Goal: Task Accomplishment & Management: Complete application form

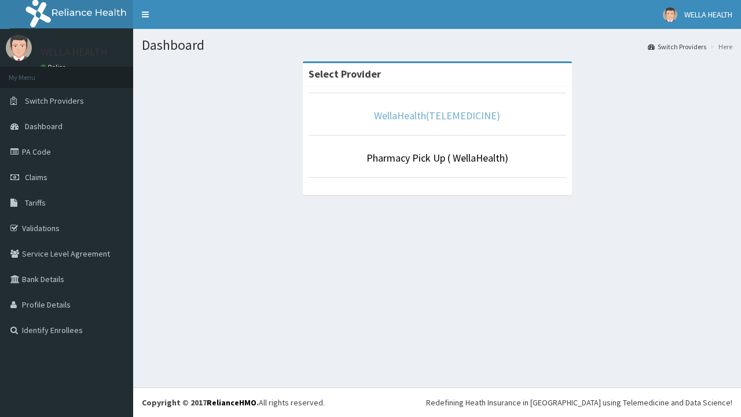
click at [436, 115] on link "WellaHealth(TELEMEDICINE)" at bounding box center [437, 115] width 126 height 13
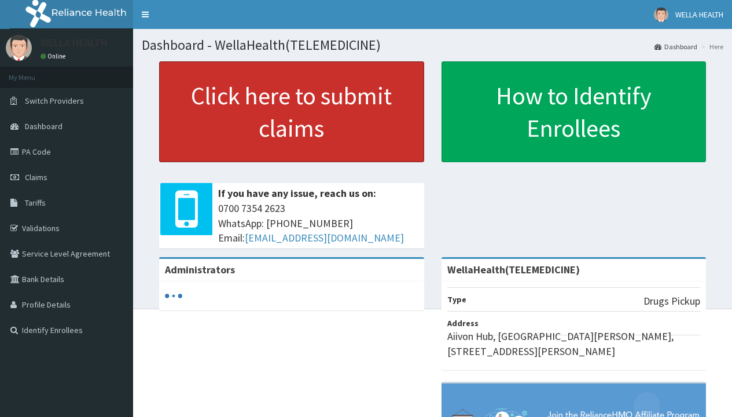
click at [291, 112] on link "Click here to submit claims" at bounding box center [291, 111] width 265 height 101
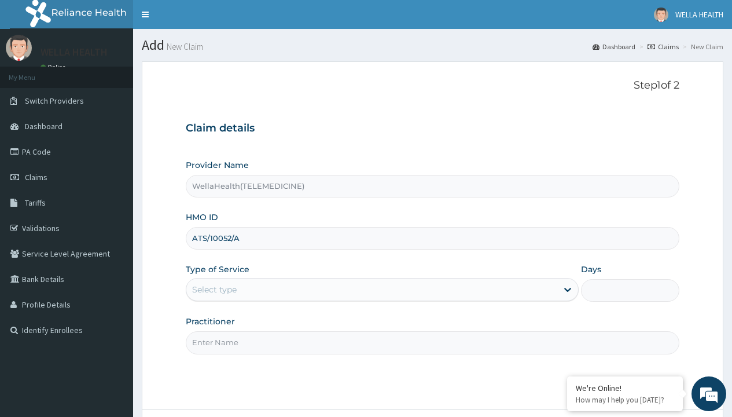
type input "ATS/10052/A"
type input "WellaHealth"
click at [214, 289] on div "Select type" at bounding box center [214, 290] width 45 height 12
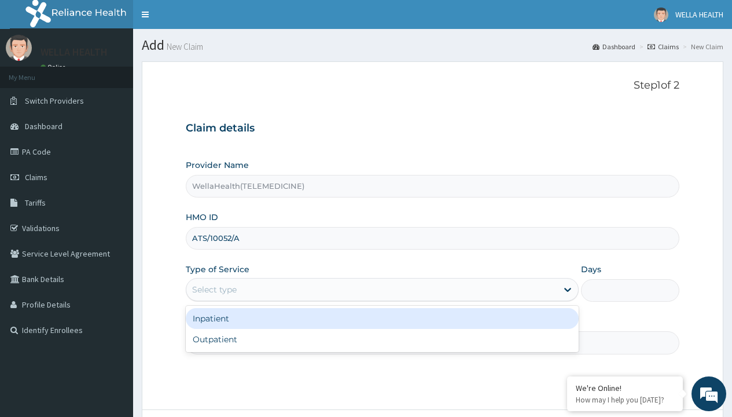
click at [382, 339] on div "Outpatient" at bounding box center [382, 339] width 393 height 21
type input "1"
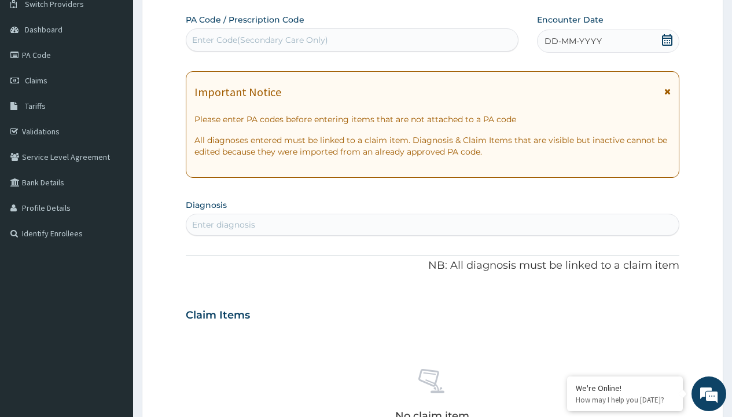
click at [572, 41] on span "DD-MM-YYYY" at bounding box center [573, 41] width 57 height 12
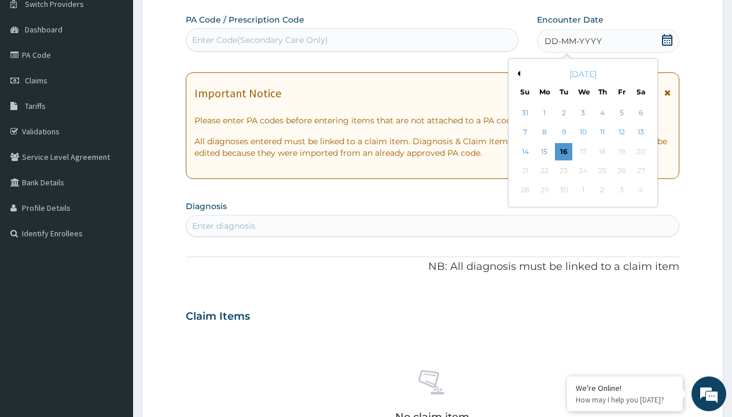
click at [517, 74] on button "Previous Month" at bounding box center [518, 74] width 6 height 6
click at [544, 171] on div "18" at bounding box center [544, 170] width 17 height 17
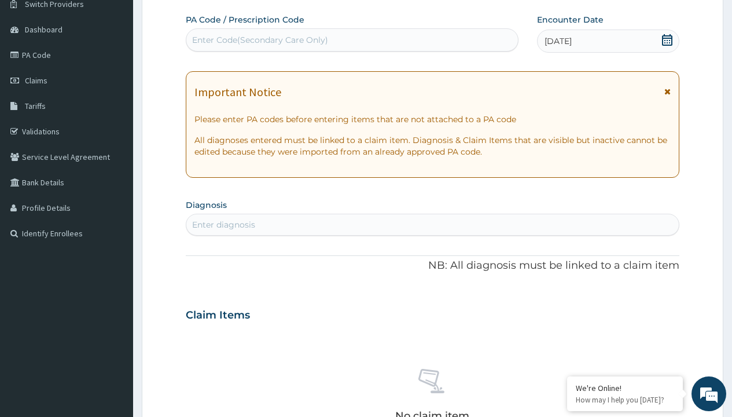
click at [259, 40] on div "Enter Code(Secondary Care Only)" at bounding box center [260, 40] width 136 height 12
type input "PR/7348BDA3"
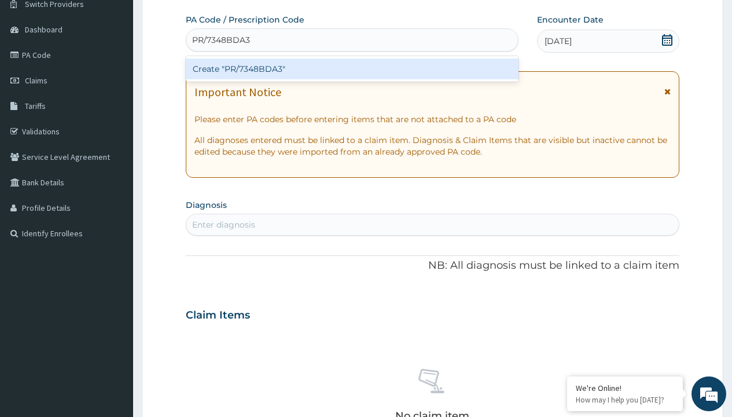
click at [352, 69] on div "Create "PR/7348BDA3"" at bounding box center [352, 68] width 332 height 21
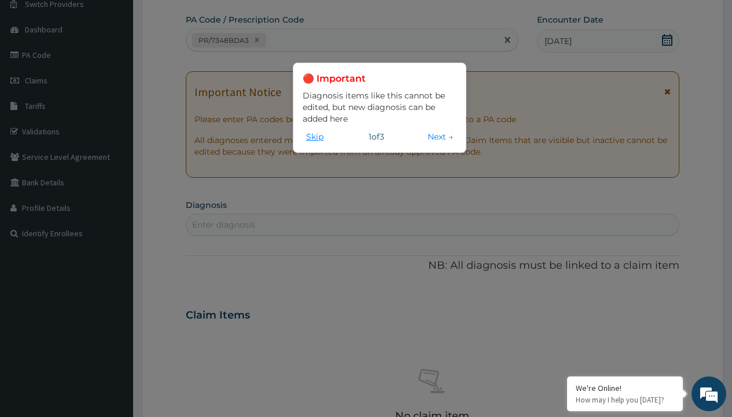
click at [315, 136] on button "Skip" at bounding box center [315, 136] width 24 height 13
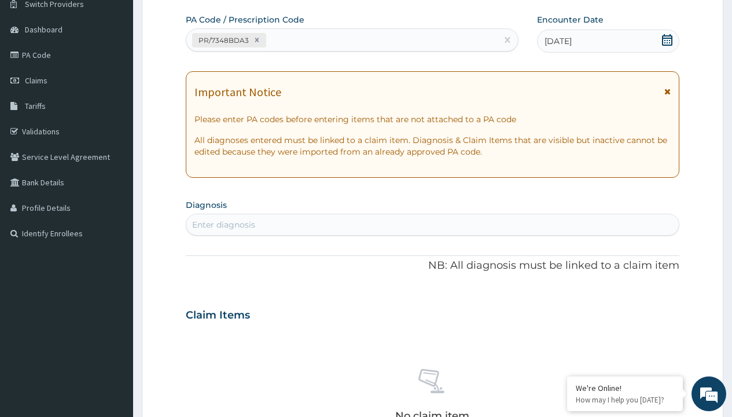
click at [223, 225] on div "Enter diagnosis" at bounding box center [223, 225] width 63 height 12
type input "prescription collected"
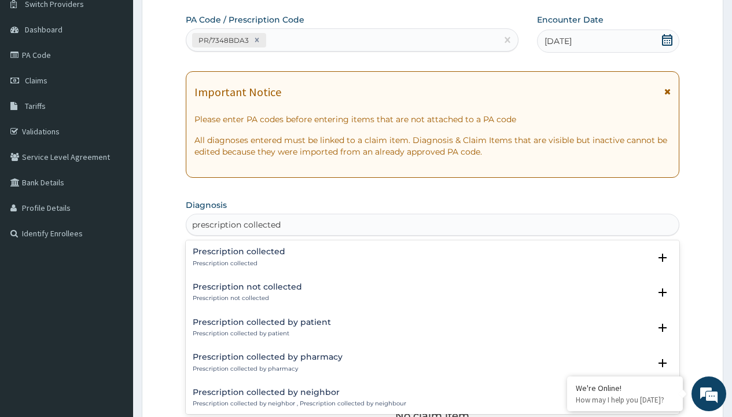
click at [237, 263] on p "Prescription collected" at bounding box center [239, 263] width 93 height 8
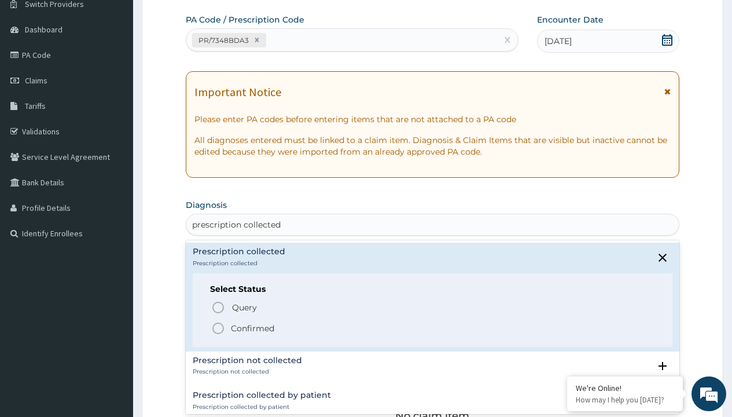
click at [252, 328] on p "Confirmed" at bounding box center [252, 328] width 43 height 12
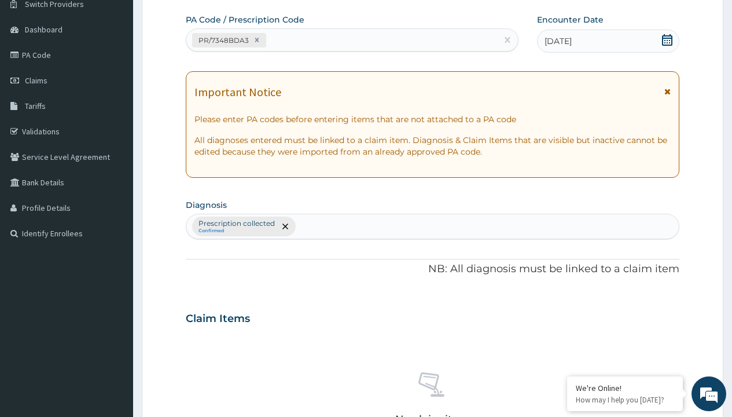
type input "procedures"
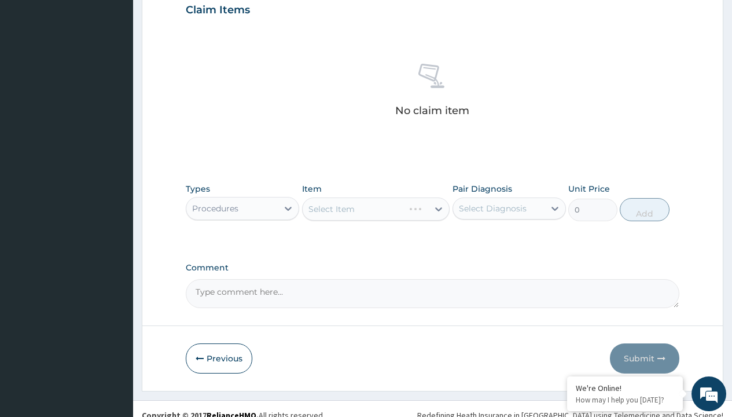
click at [331, 208] on div "Select Item" at bounding box center [332, 209] width 46 height 12
type input "service fee"
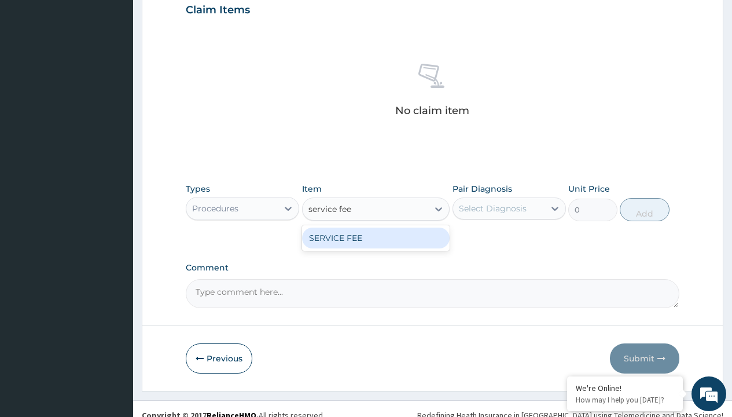
click at [376, 237] on div "SERVICE FEE" at bounding box center [376, 237] width 148 height 21
type input "100"
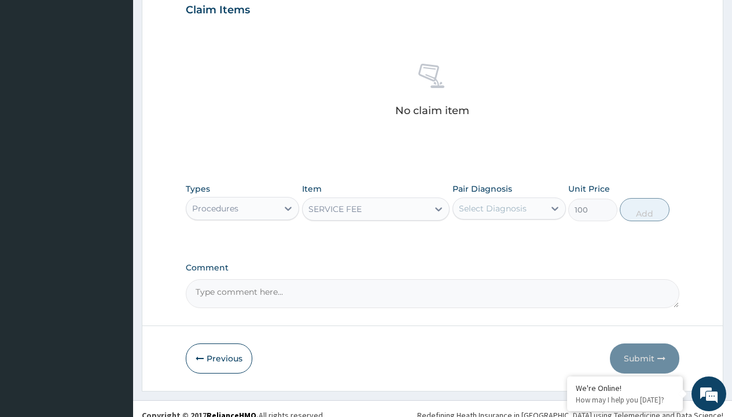
type input "prescription collected"
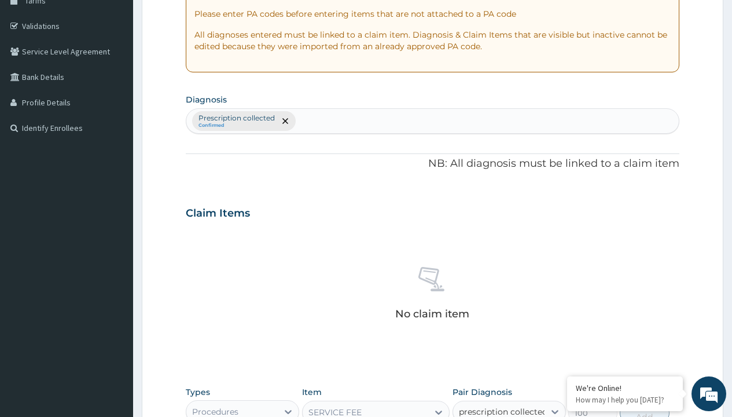
checkbox input "true"
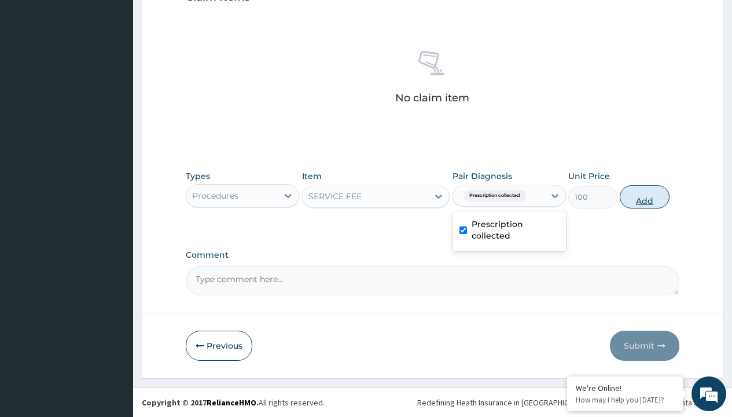
click at [645, 196] on button "Add" at bounding box center [644, 196] width 49 height 23
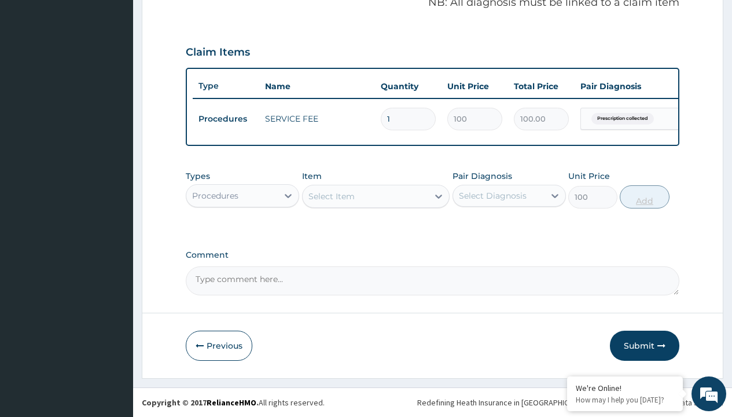
type input "0"
click at [215, 195] on div "Procedures" at bounding box center [215, 196] width 46 height 12
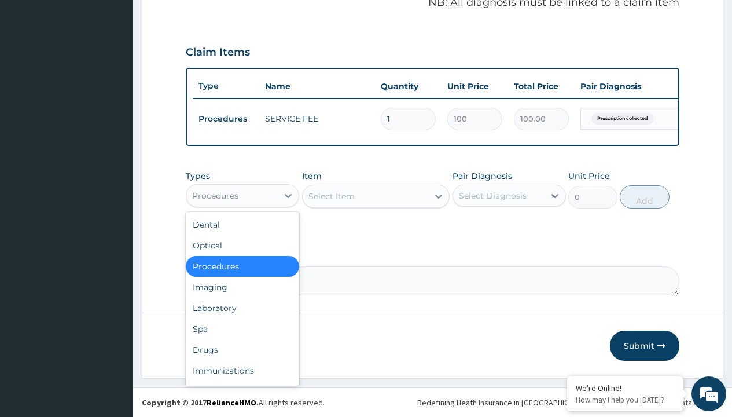
type input "drugs"
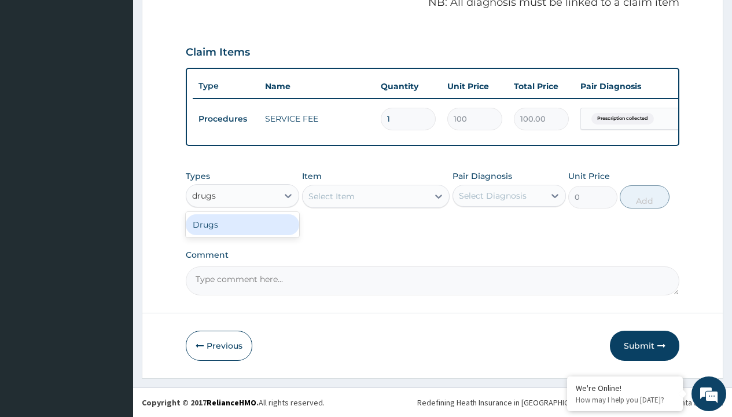
click at [243, 224] on div "Drugs" at bounding box center [242, 224] width 113 height 21
click at [331, 196] on div "Select Item" at bounding box center [376, 196] width 148 height 23
type input "loperamide caps 2mg/sach"
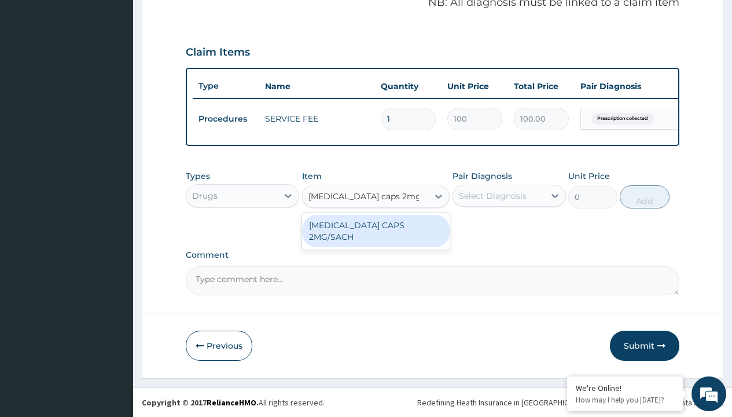
click at [376, 225] on div "[MEDICAL_DATA] CAPS 2MG/SACH" at bounding box center [376, 231] width 148 height 32
type input "420"
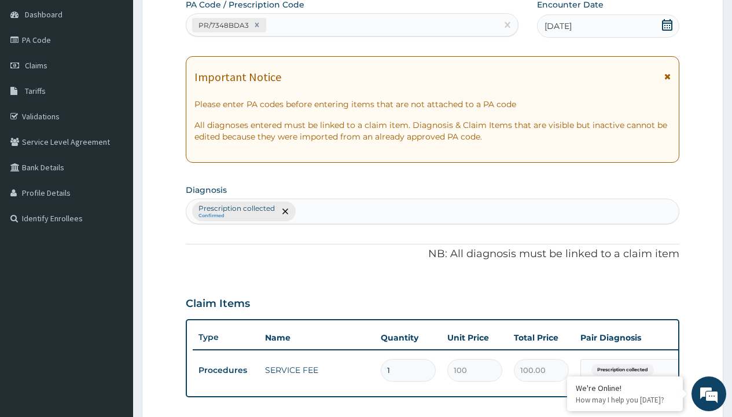
type input "prescription collected"
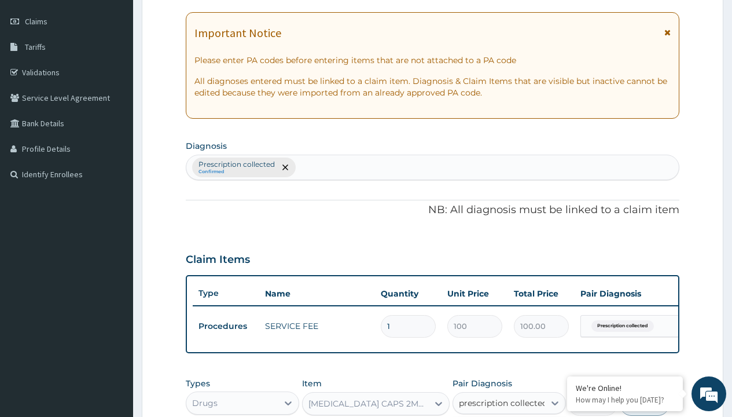
checkbox input "true"
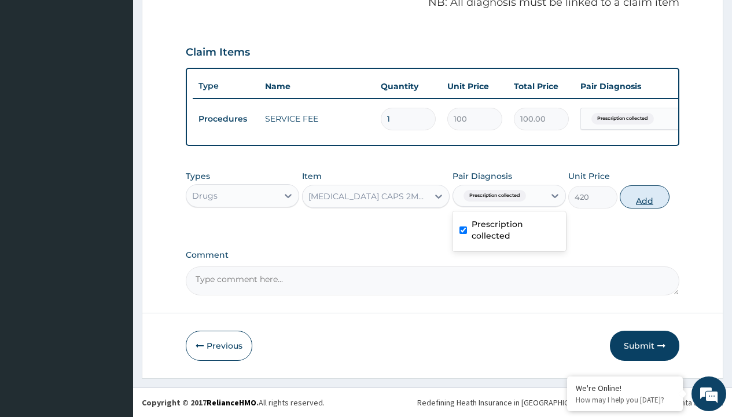
click at [645, 196] on button "Add" at bounding box center [644, 196] width 49 height 23
type input "0"
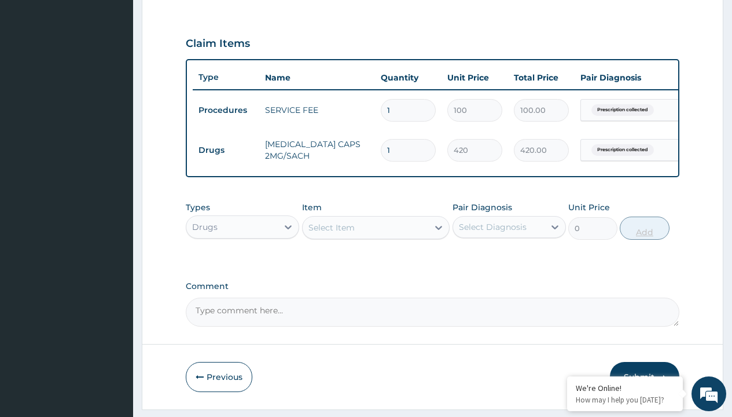
type input "10"
type input "4200.00"
type input "10"
click at [226, 150] on td "Drugs" at bounding box center [226, 150] width 67 height 21
type input "drugs"
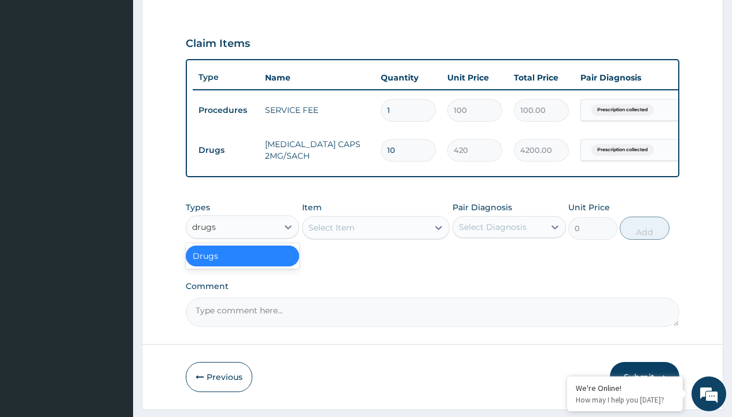
scroll to position [0, 0]
click at [243, 264] on div "Drugs" at bounding box center [242, 255] width 113 height 21
click at [331, 233] on div "Select Item" at bounding box center [332, 228] width 46 height 12
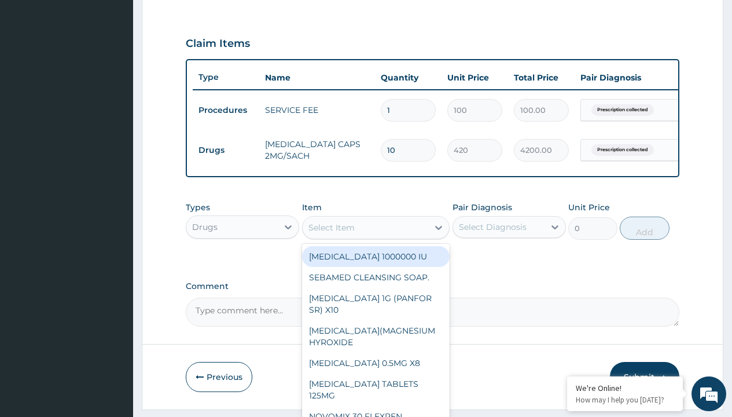
type input "paracetamol 500mg tablet emzor/sach"
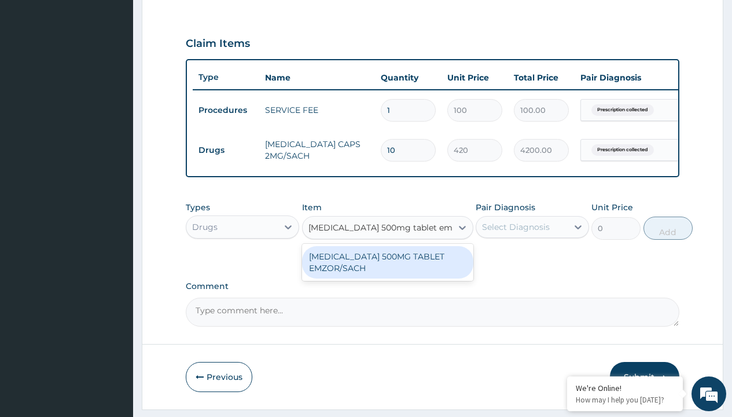
click at [387, 270] on div "[MEDICAL_DATA] 500MG TABLET EMZOR/SACH" at bounding box center [387, 262] width 171 height 32
type input "24"
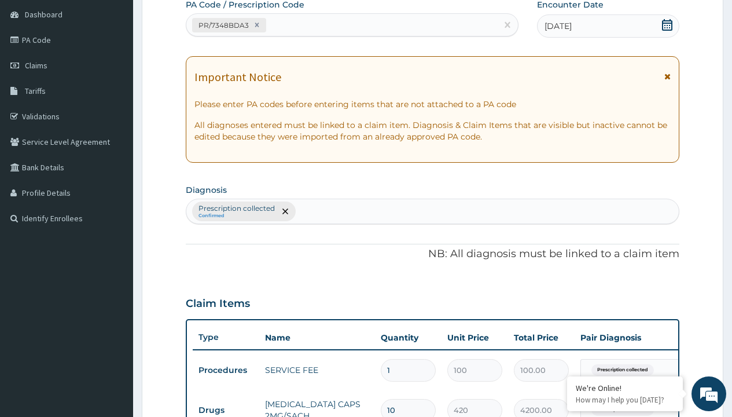
scroll to position [196, 0]
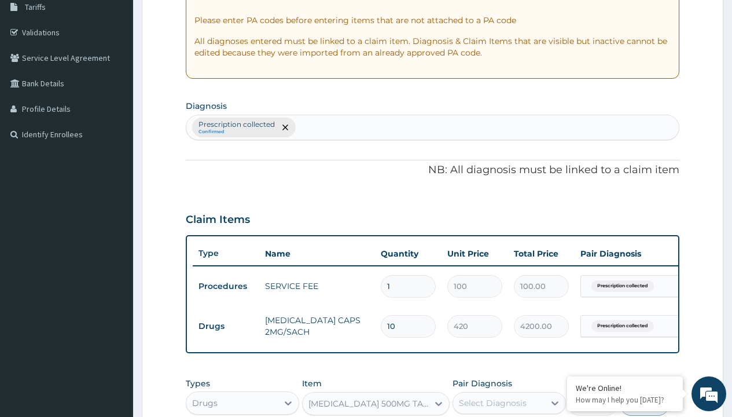
type input "prescription collected"
checkbox input "true"
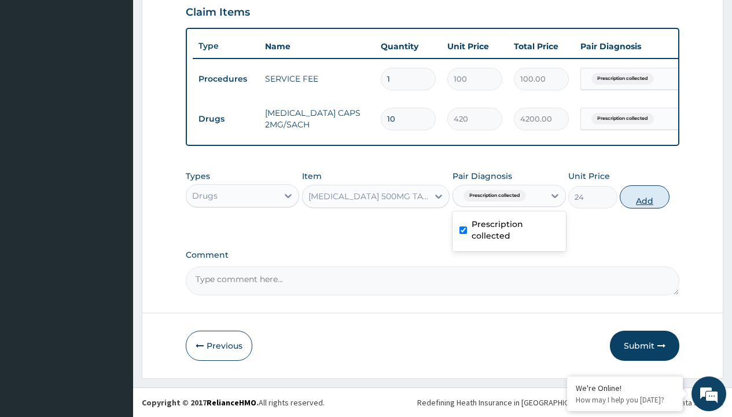
click at [645, 196] on button "Add" at bounding box center [644, 196] width 49 height 23
type input "0"
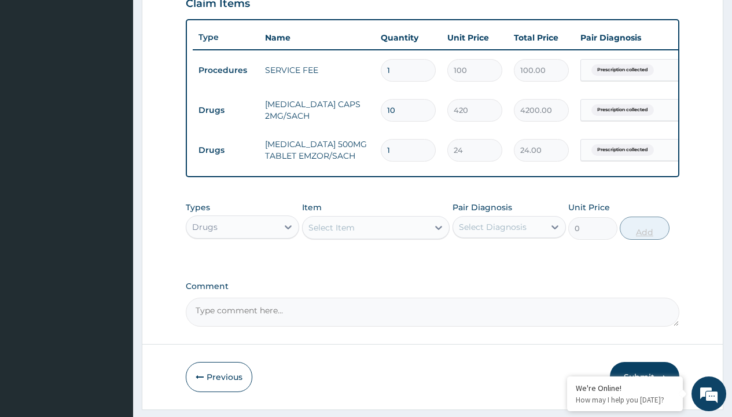
type input "24"
type input "576.00"
type input "24"
click at [226, 110] on td "Drugs" at bounding box center [226, 110] width 67 height 21
type input "drugs"
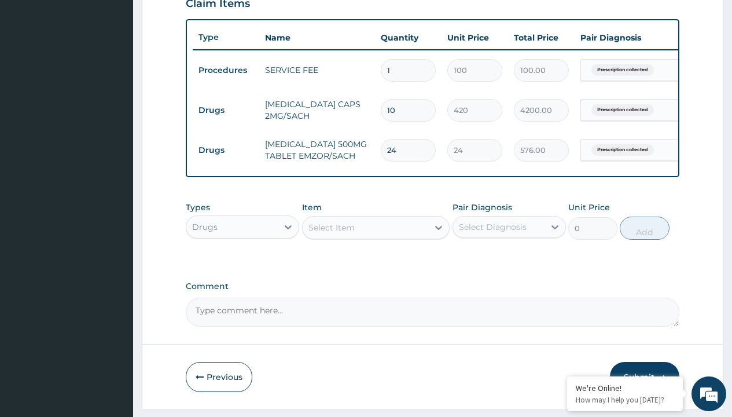
scroll to position [0, 0]
click at [243, 264] on div "Drugs" at bounding box center [242, 255] width 113 height 21
click at [331, 233] on div "Select Item" at bounding box center [332, 228] width 46 height 12
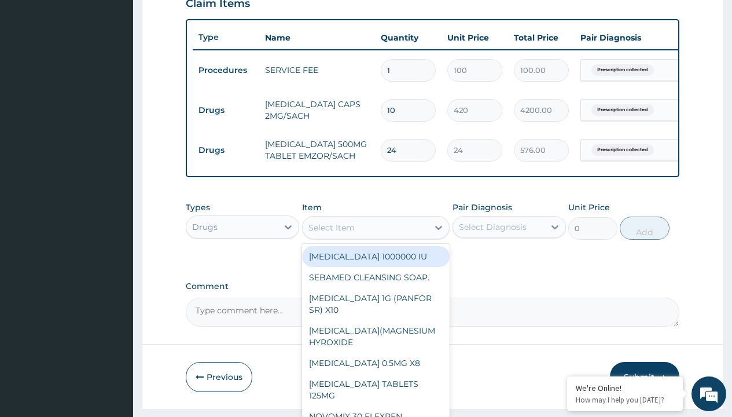
type input "loratadine 10mg tab loratyn x10"
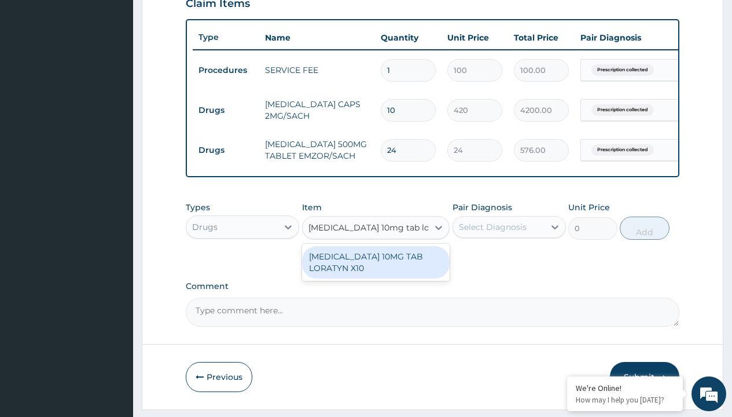
click at [376, 270] on div "[MEDICAL_DATA] 10MG TAB LORATYN X10" at bounding box center [376, 262] width 148 height 32
type input "117"
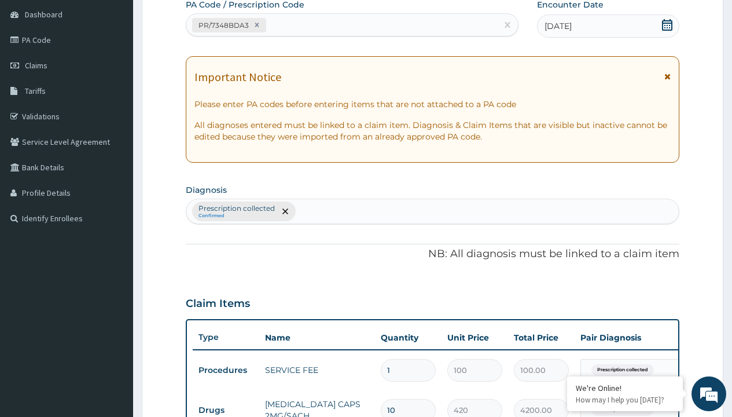
type input "prescription collected"
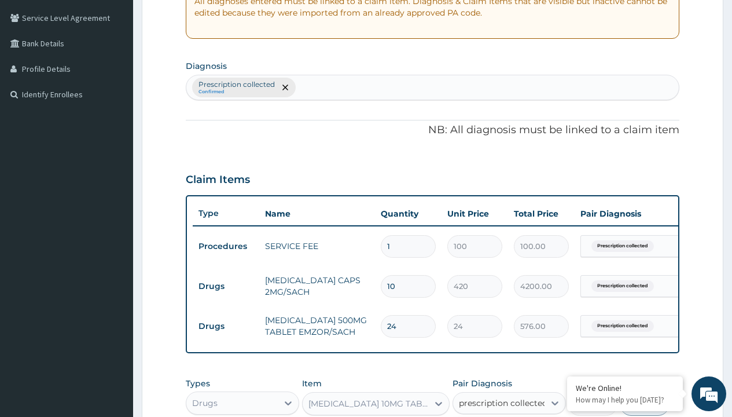
checkbox input "true"
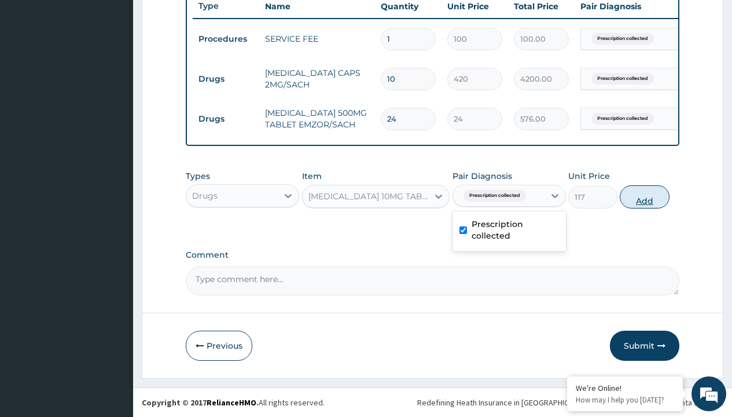
click at [645, 196] on button "Add" at bounding box center [644, 196] width 49 height 23
type input "0"
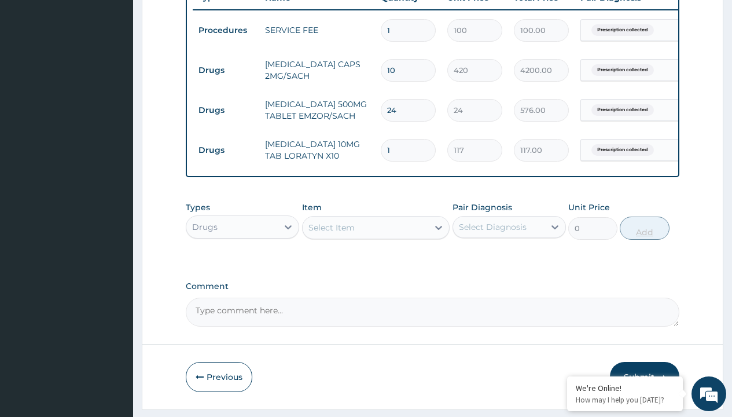
type input "10"
type input "1170.00"
type input "10"
click at [226, 70] on td "Drugs" at bounding box center [226, 70] width 67 height 21
type input "drugs"
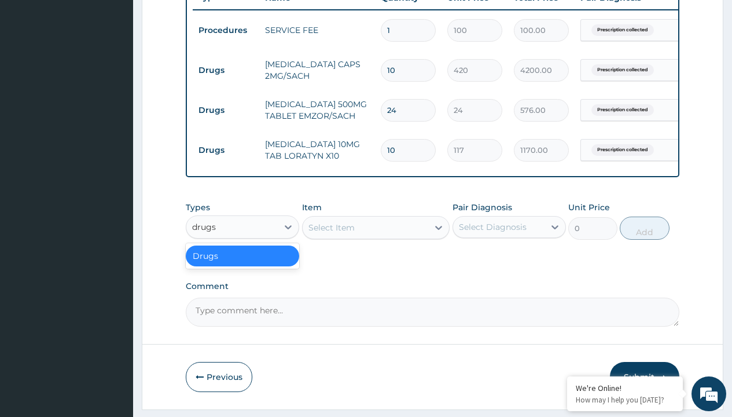
scroll to position [0, 0]
click at [243, 264] on div "Drugs" at bounding box center [242, 255] width 113 height 21
click at [331, 233] on div "Select Item" at bounding box center [332, 228] width 46 height 12
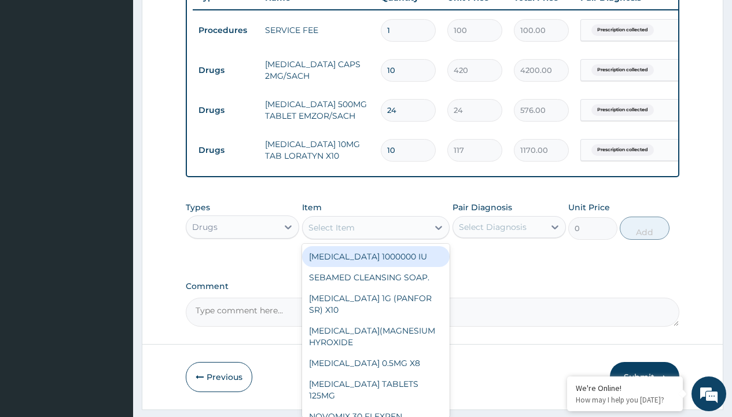
type input "antallerge eye drop/pack"
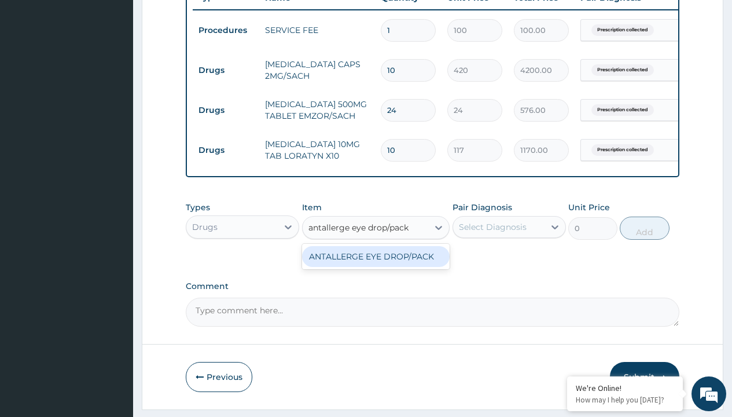
click at [376, 265] on div "ANTALLERGE EYE DROP/PACK" at bounding box center [376, 256] width 148 height 21
type input "4300"
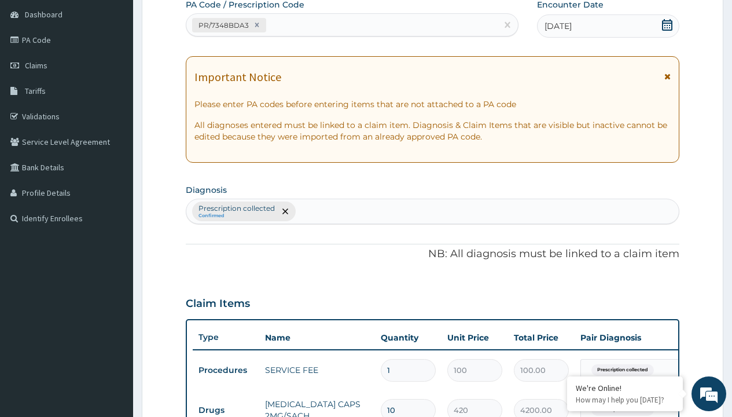
type input "prescription collected"
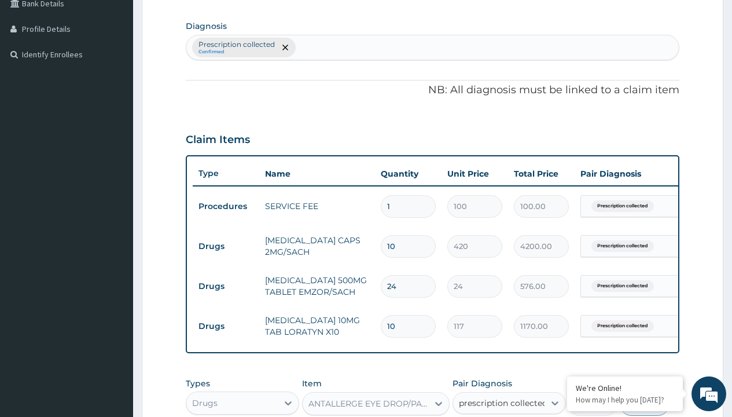
checkbox input "true"
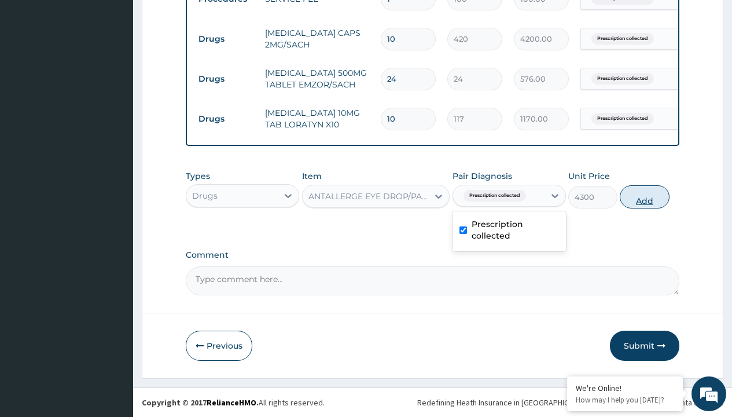
click at [645, 196] on button "Add" at bounding box center [644, 196] width 49 height 23
type input "0"
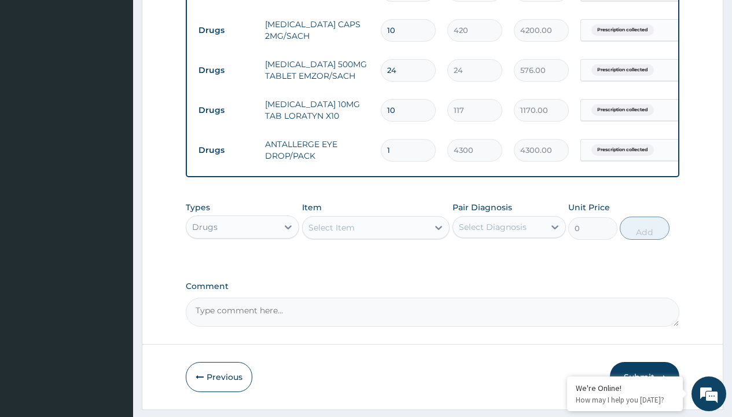
click at [226, 30] on td "Drugs" at bounding box center [226, 30] width 67 height 21
type input "drugs"
click at [243, 264] on div "Drugs" at bounding box center [242, 255] width 113 height 21
click at [331, 233] on div "Select Item" at bounding box center [332, 228] width 46 height 12
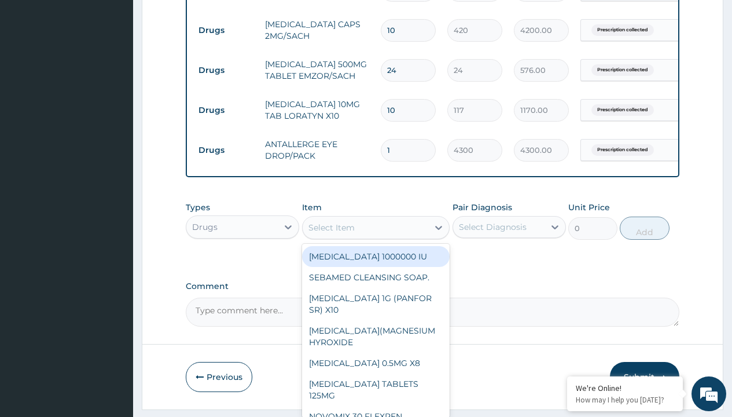
type input "buscopan (hyoscine b-bromide) 10mg"
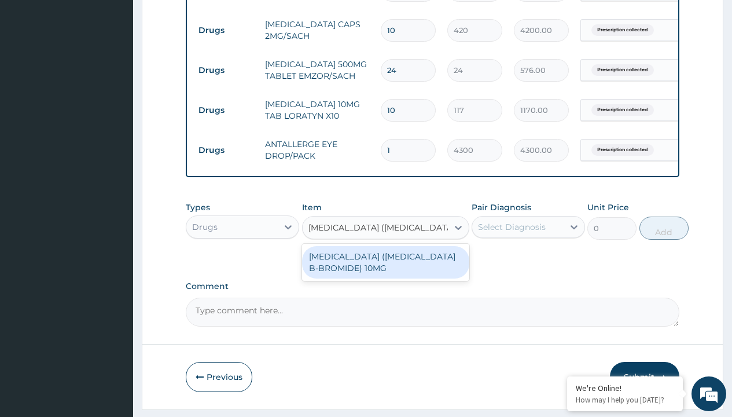
click at [386, 270] on div "[MEDICAL_DATA] ([MEDICAL_DATA] B-BROMIDE) 10MG" at bounding box center [385, 262] width 167 height 32
type input "200"
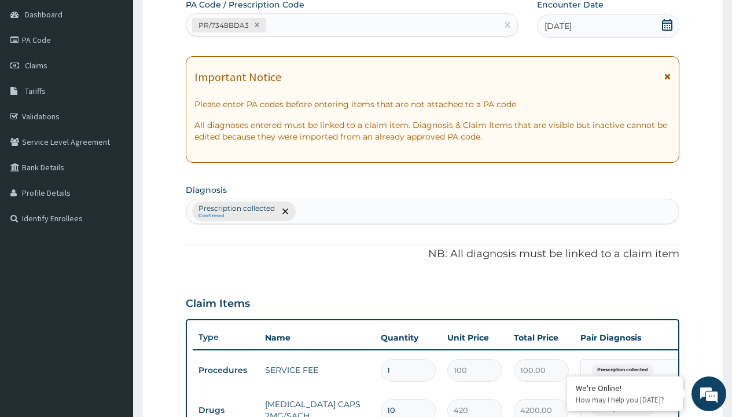
type input "prescription collected"
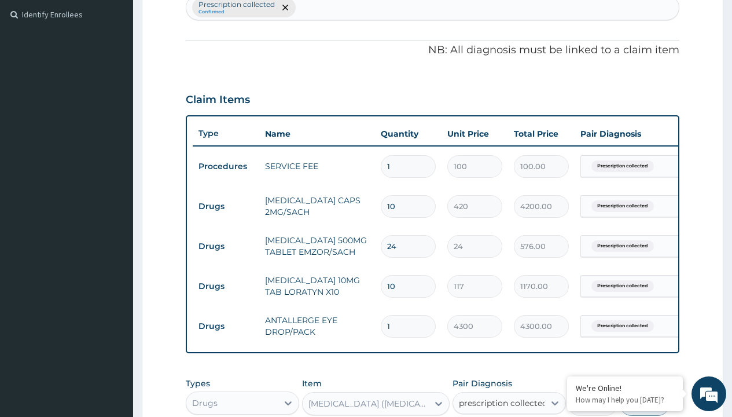
checkbox input "true"
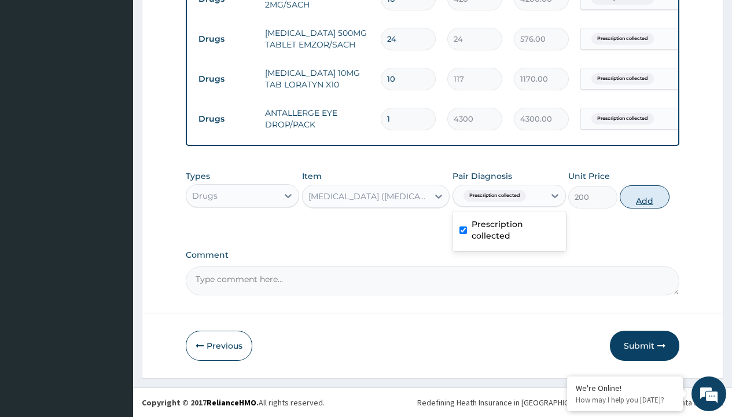
click at [645, 196] on button "Add" at bounding box center [644, 196] width 49 height 23
type input "0"
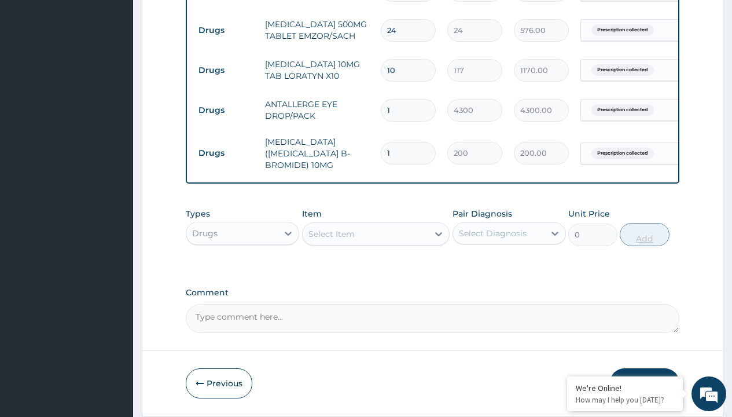
type input "10"
type input "2000.00"
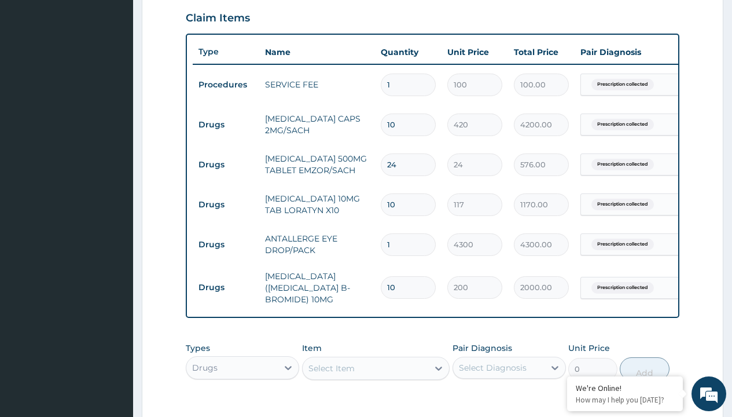
type input "10"
click at [397, 123] on input "10" at bounding box center [408, 124] width 55 height 23
type input "1"
type input "420.00"
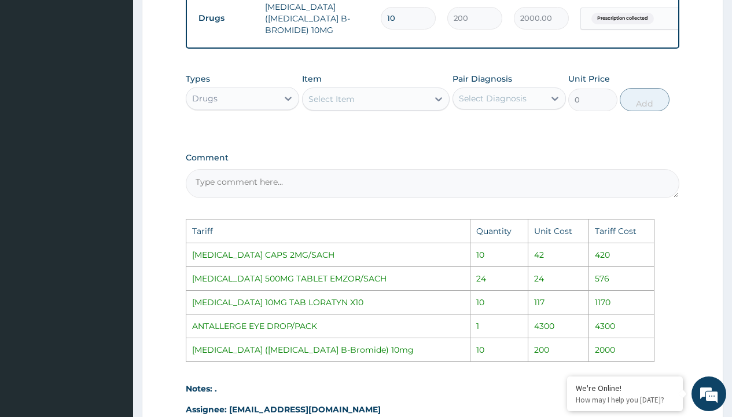
scroll to position [815, 0]
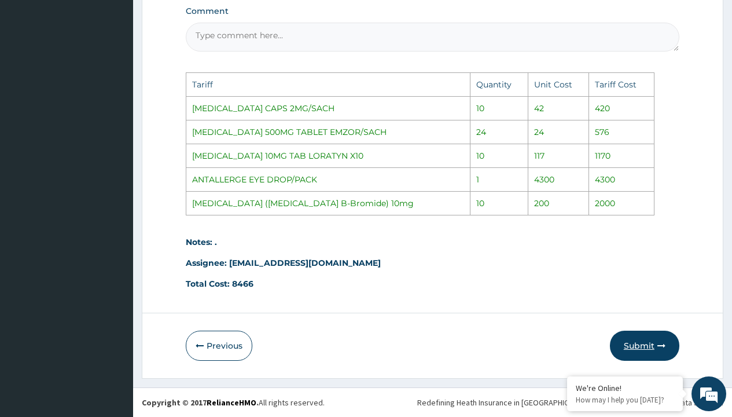
type input "1"
click at [647, 344] on button "Submit" at bounding box center [644, 346] width 69 height 30
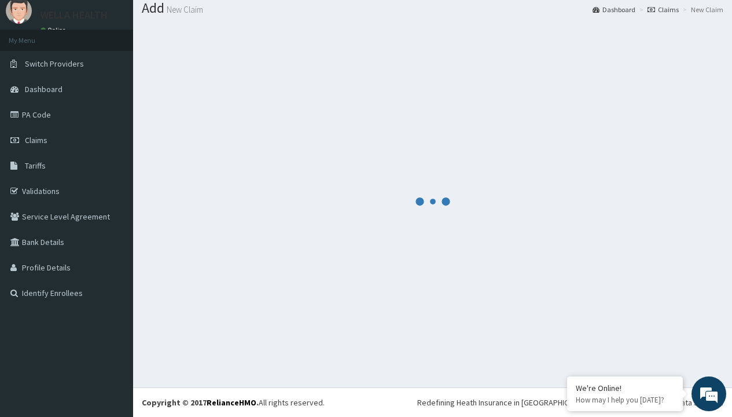
scroll to position [571, 0]
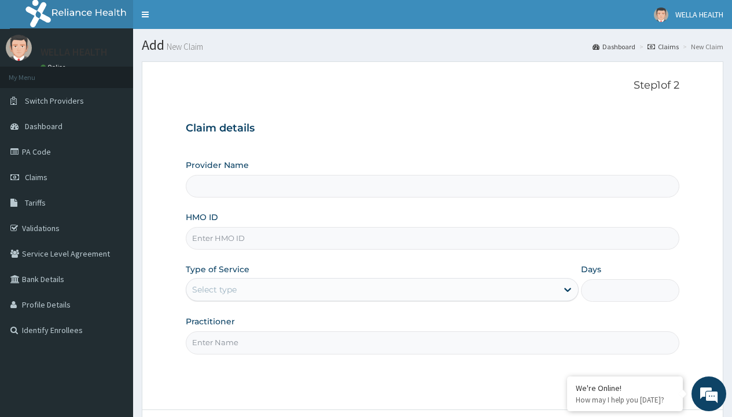
type input "JHS/10054/A"
type input "WellaHealth(TELEMEDICINE)"
type input "JHS/10054/A"
type input "WellaHealth"
click at [214, 289] on div "Select type" at bounding box center [214, 290] width 45 height 12
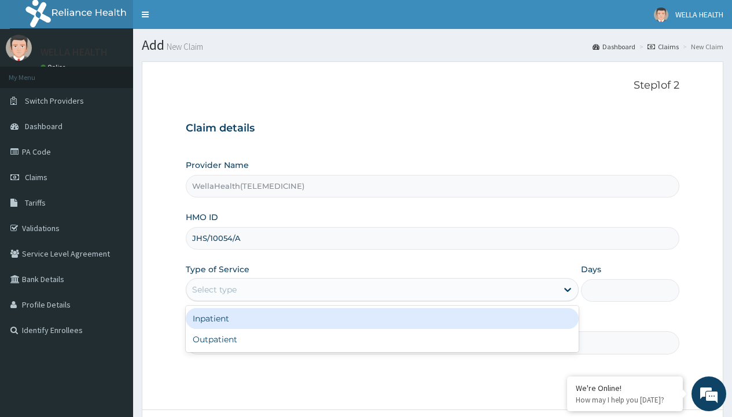
click at [382, 339] on div "Outpatient" at bounding box center [382, 339] width 393 height 21
type input "1"
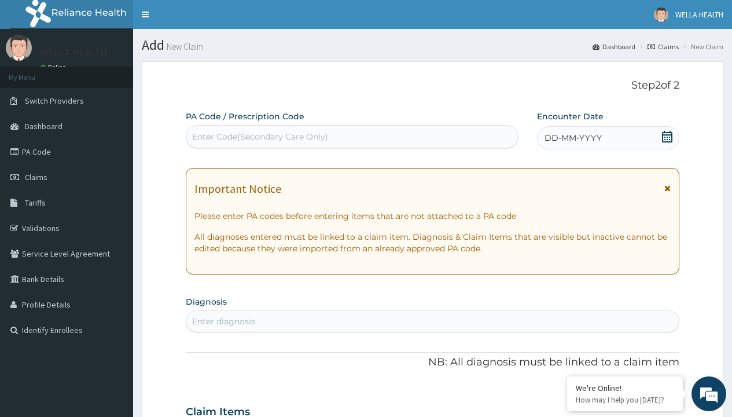
scroll to position [97, 0]
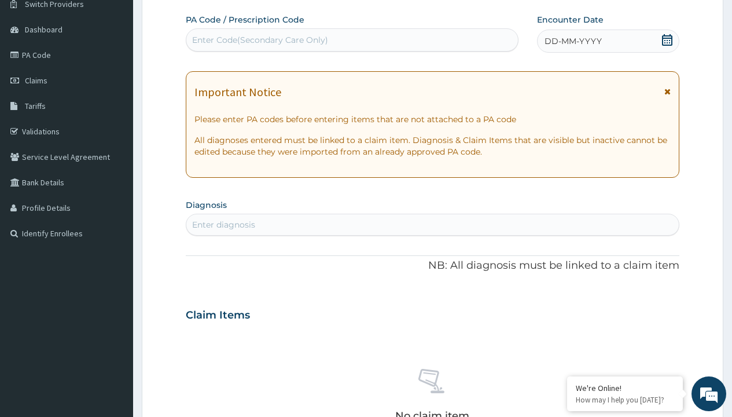
click at [572, 41] on span "DD-MM-YYYY" at bounding box center [573, 41] width 57 height 12
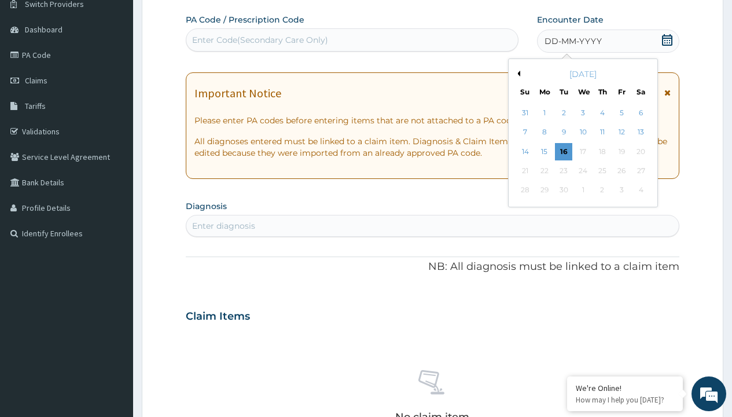
click at [517, 74] on button "Previous Month" at bounding box center [518, 74] width 6 height 6
click at [544, 171] on div "18" at bounding box center [544, 170] width 17 height 17
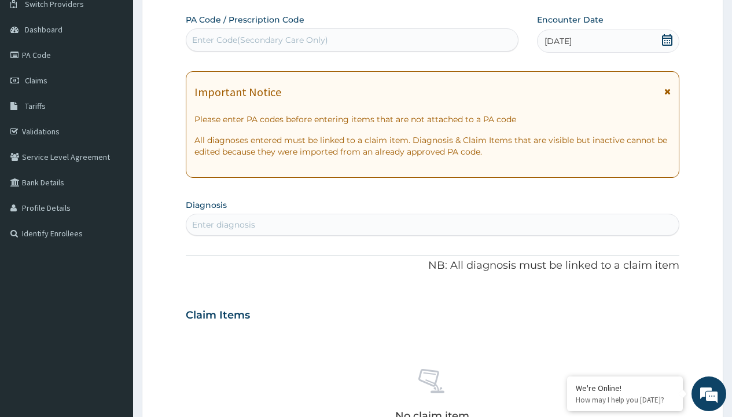
click at [259, 40] on div "Enter Code(Secondary Care Only)" at bounding box center [260, 40] width 136 height 12
type input "PR/E9C718FB"
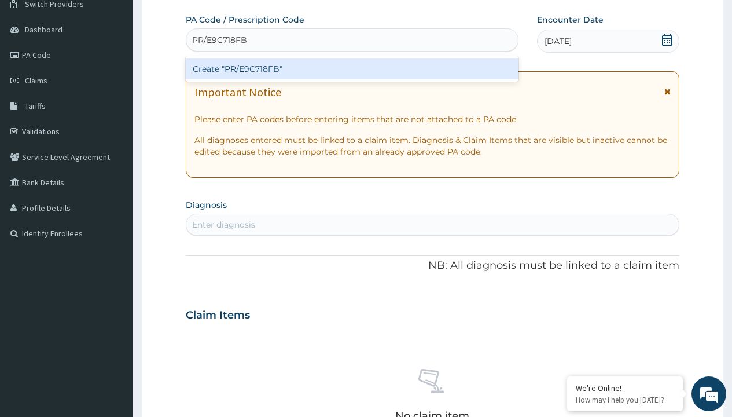
click at [352, 69] on div "Create "PR/E9C718FB"" at bounding box center [352, 68] width 332 height 21
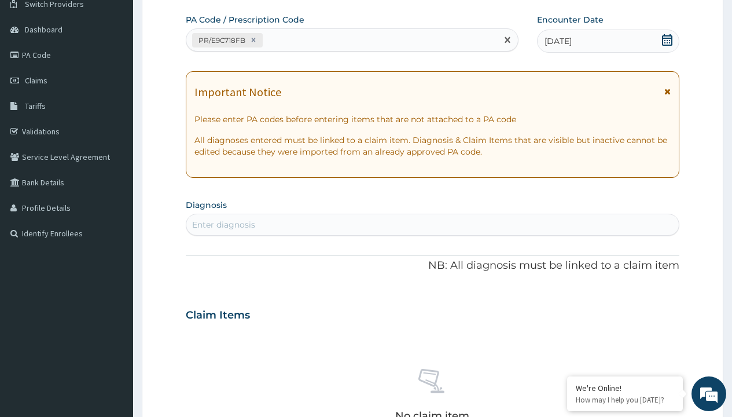
click at [223, 225] on div "Enter diagnosis" at bounding box center [223, 225] width 63 height 12
type input "prescription collected"
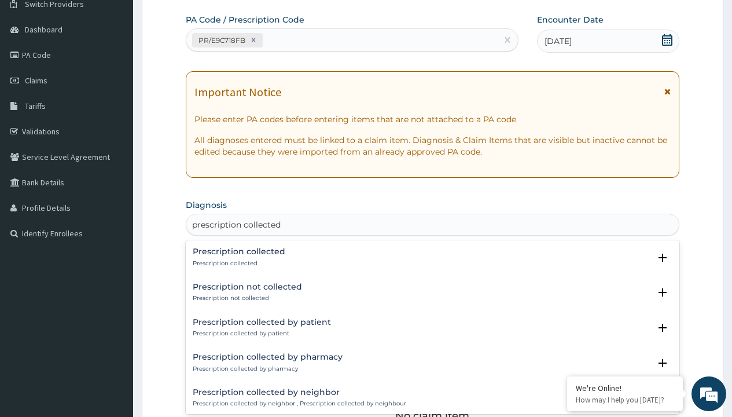
click at [237, 263] on p "Prescription collected" at bounding box center [239, 263] width 93 height 8
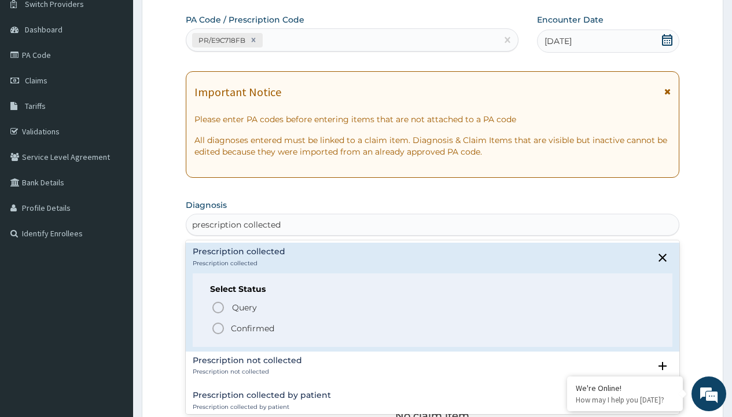
click at [252, 328] on p "Confirmed" at bounding box center [252, 328] width 43 height 12
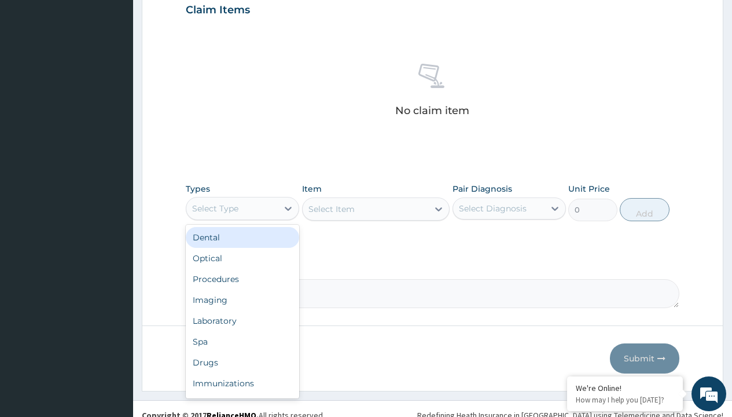
type input "procedures"
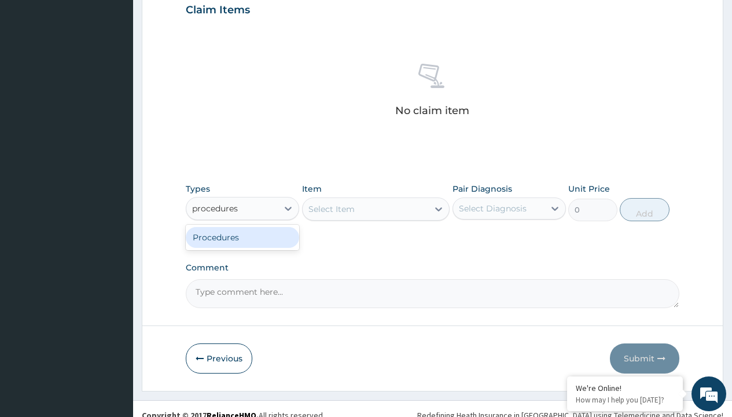
click at [243, 237] on div "Procedures" at bounding box center [242, 237] width 113 height 21
click at [331, 208] on div "Select Item" at bounding box center [332, 209] width 46 height 12
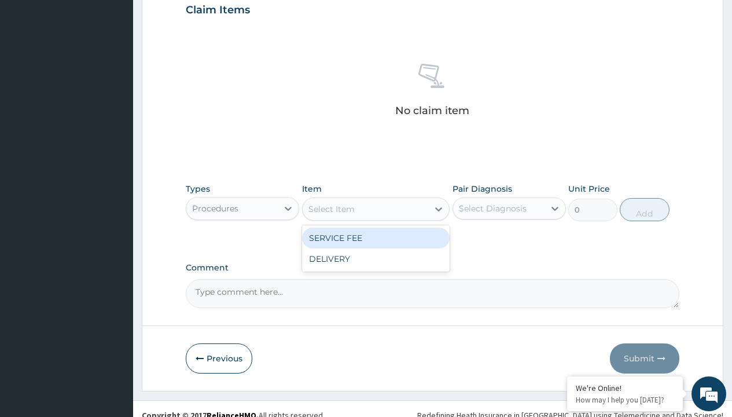
type input "service fee"
click at [376, 237] on div "SERVICE FEE" at bounding box center [376, 237] width 148 height 21
type input "100"
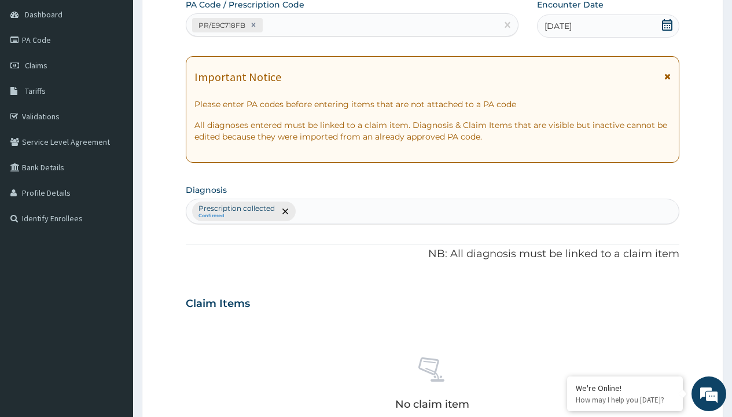
type input "prescription collected"
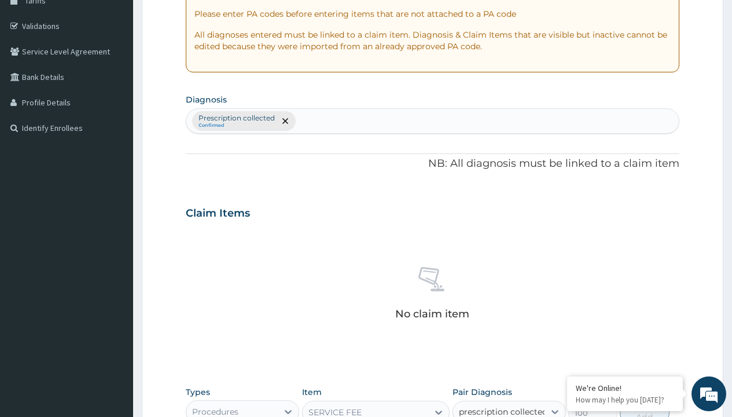
checkbox input "true"
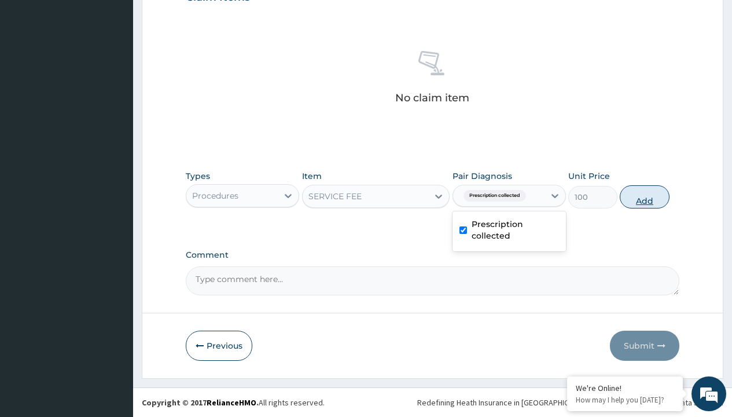
click at [645, 196] on button "Add" at bounding box center [644, 196] width 49 height 23
type input "0"
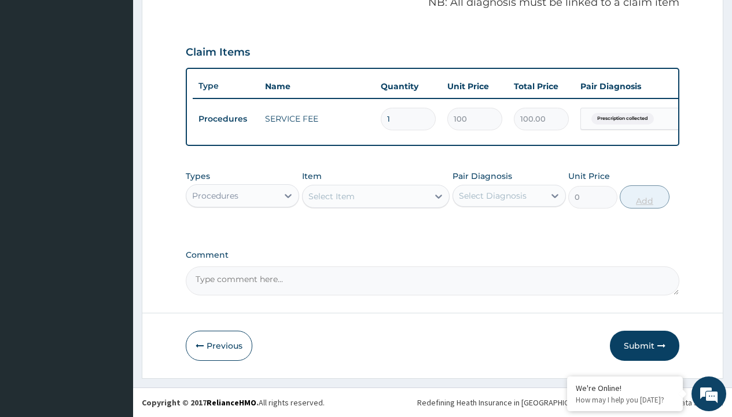
scroll to position [372, 0]
click at [215, 195] on div "Procedures" at bounding box center [215, 196] width 46 height 12
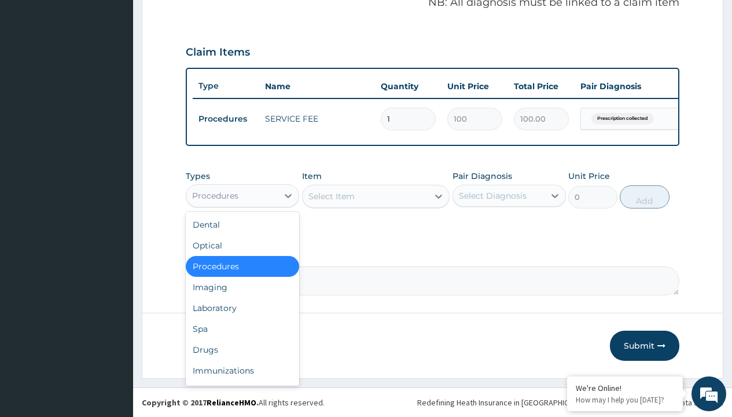
type input "drugs"
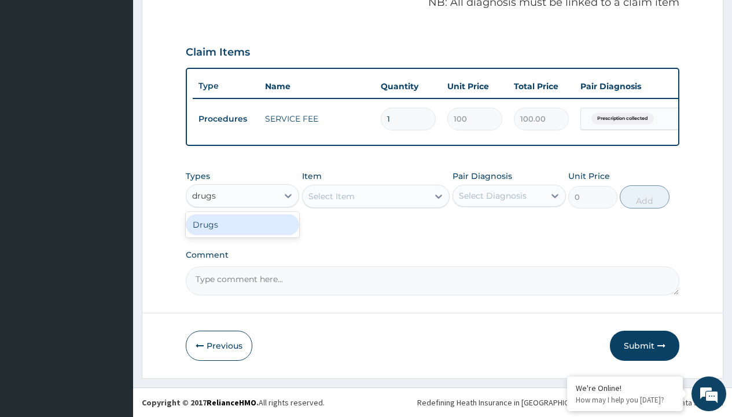
scroll to position [0, 0]
click at [243, 224] on div "Drugs" at bounding box center [242, 224] width 113 height 21
click at [331, 196] on div "Select Item" at bounding box center [376, 196] width 148 height 23
type input "arthermeter + lumefantrine tab (lokmal)"
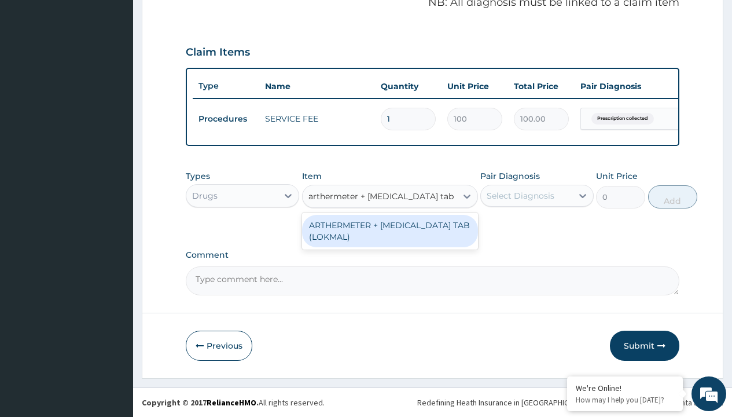
click at [390, 230] on div "ARTHERMETER + [MEDICAL_DATA] TAB (LOKMAL)" at bounding box center [390, 231] width 176 height 32
type input "300"
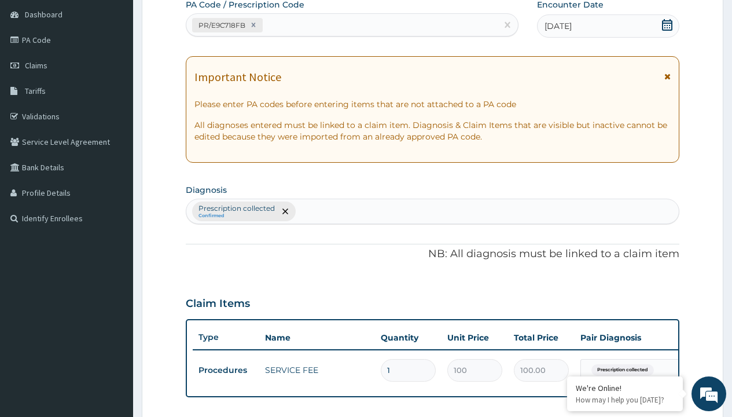
scroll to position [156, 0]
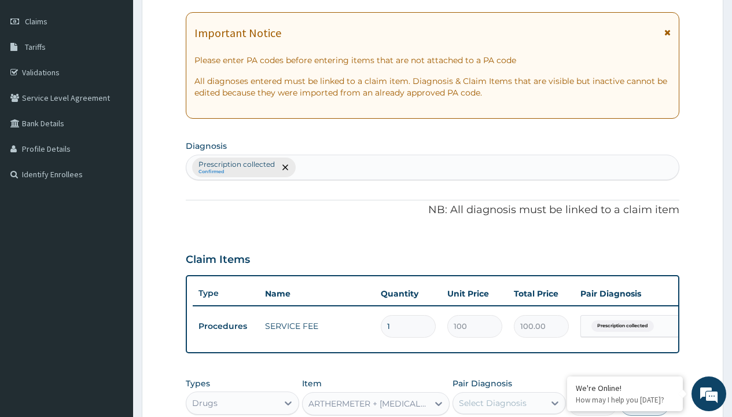
type input "prescription collected"
checkbox input "true"
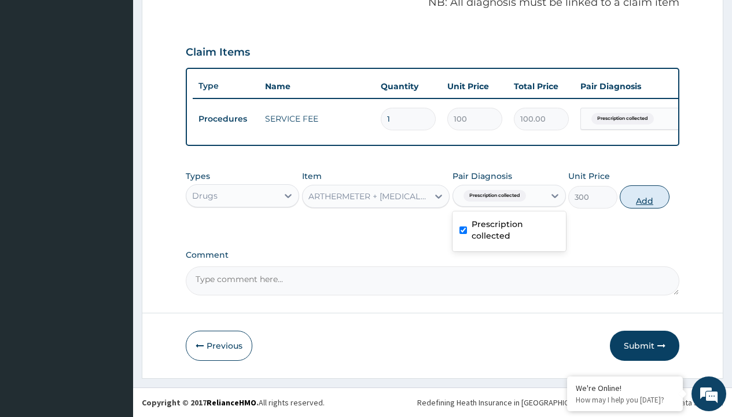
click at [645, 196] on button "Add" at bounding box center [644, 196] width 49 height 23
type input "0"
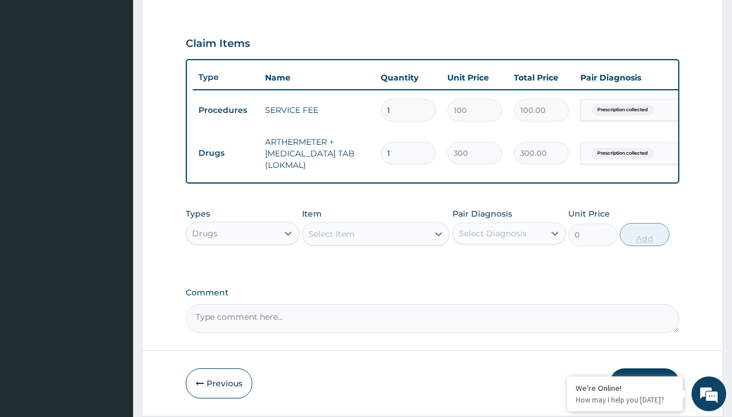
type input "6"
type input "1800.00"
type input "6"
click at [226, 153] on td "Drugs" at bounding box center [226, 152] width 67 height 21
type input "drugs"
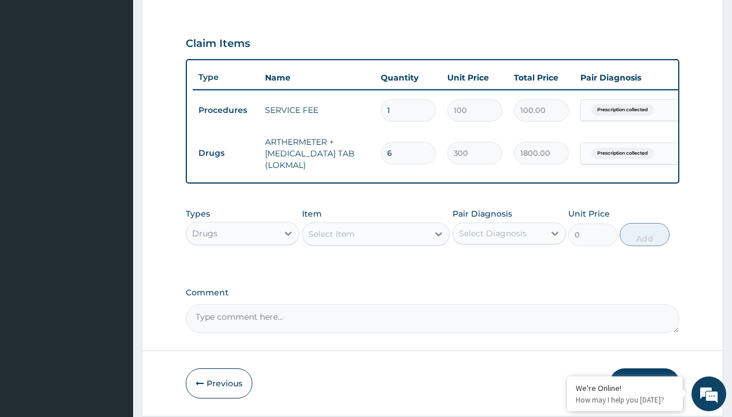
scroll to position [0, 0]
click at [243, 270] on div "Drugs" at bounding box center [242, 262] width 113 height 21
click at [331, 240] on div "Select Item" at bounding box center [332, 234] width 46 height 12
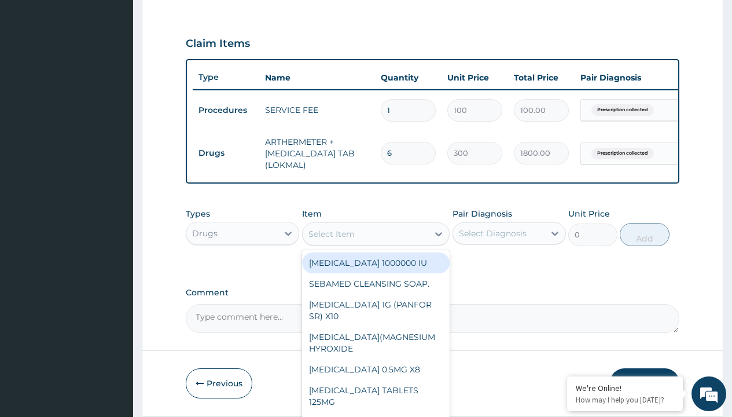
type input "loperamide caps 2mg/sach"
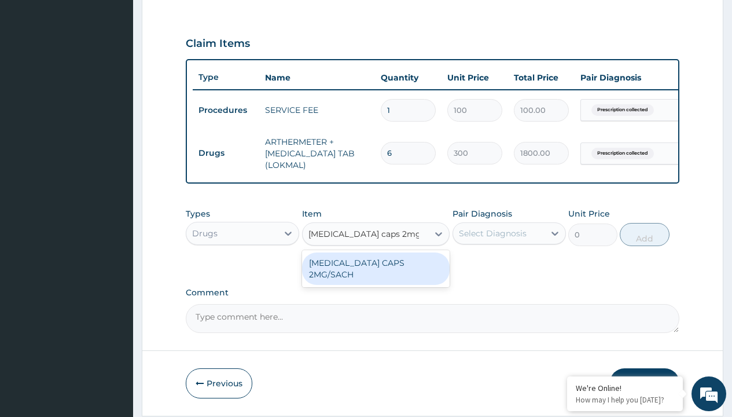
click at [376, 271] on div "[MEDICAL_DATA] CAPS 2MG/SACH" at bounding box center [376, 268] width 148 height 32
type input "420"
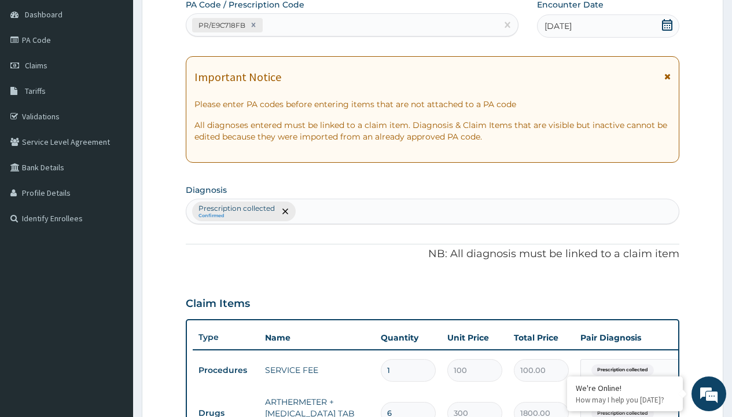
type input "prescription collected"
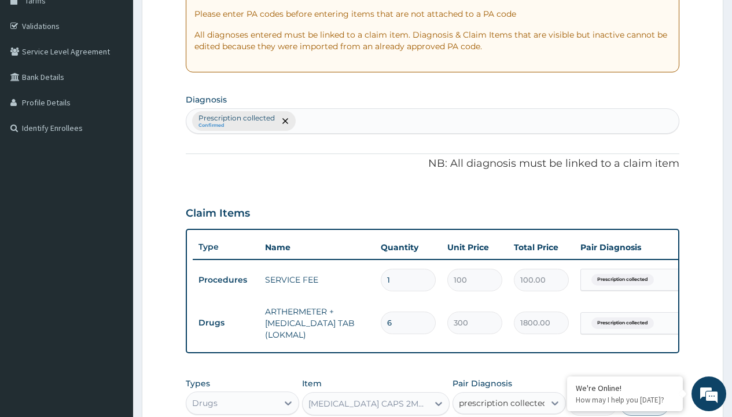
checkbox input "true"
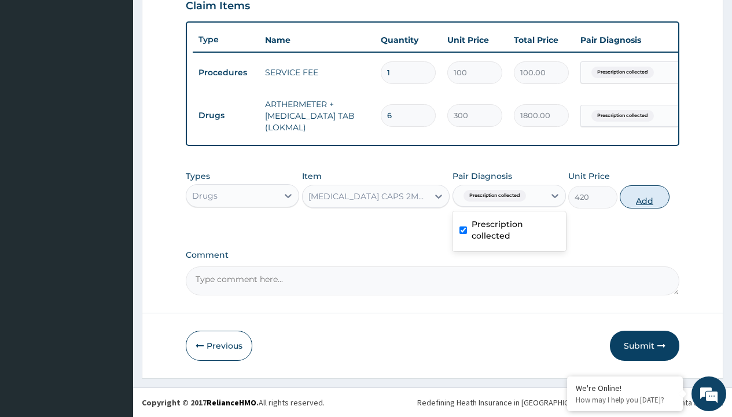
click at [645, 196] on button "Add" at bounding box center [644, 196] width 49 height 23
type input "0"
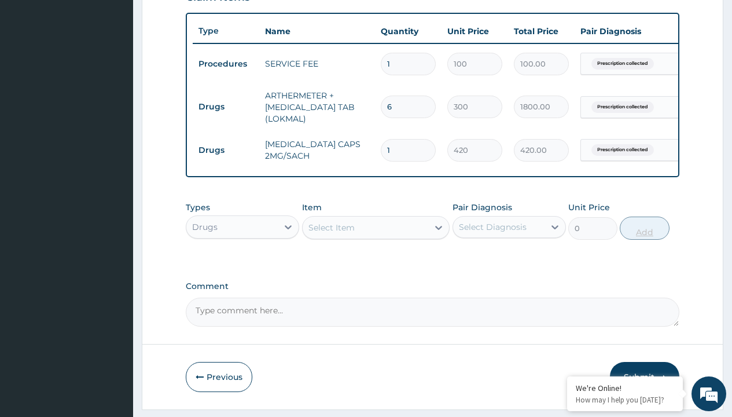
type input "10"
type input "4200.00"
type input "10"
click at [226, 107] on td "Drugs" at bounding box center [226, 106] width 67 height 21
type input "drugs"
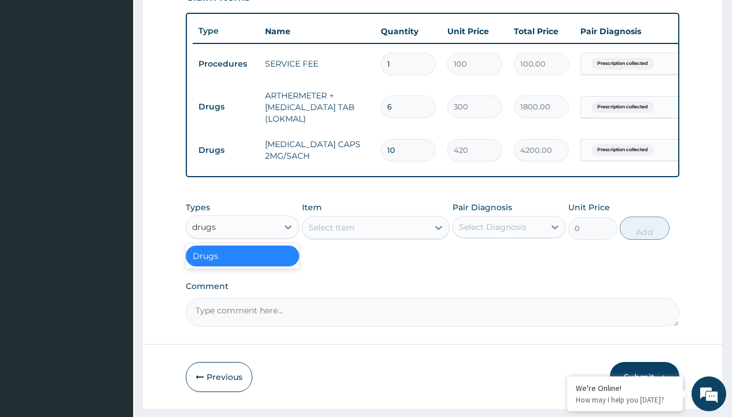
scroll to position [0, 0]
click at [243, 264] on div "Drugs" at bounding box center [242, 255] width 113 height 21
click at [331, 233] on div "Select Item" at bounding box center [332, 228] width 46 height 12
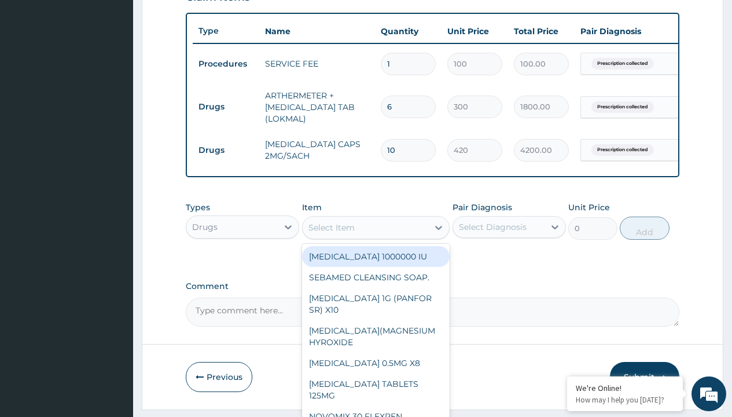
type input "paracetamol 500mg tablet emzor/sach"
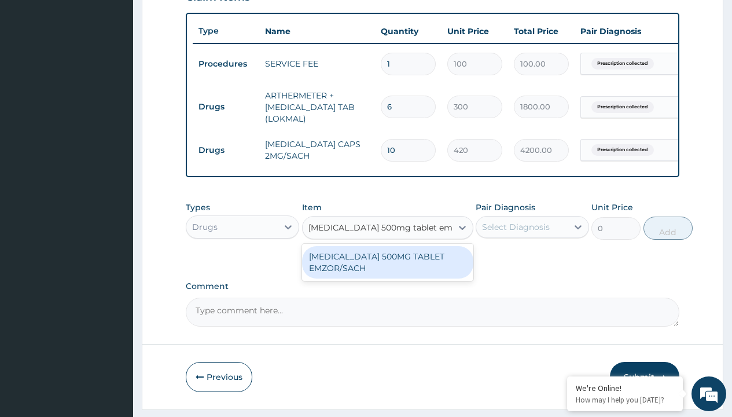
click at [387, 270] on div "[MEDICAL_DATA] 500MG TABLET EMZOR/SACH" at bounding box center [387, 262] width 171 height 32
type input "24"
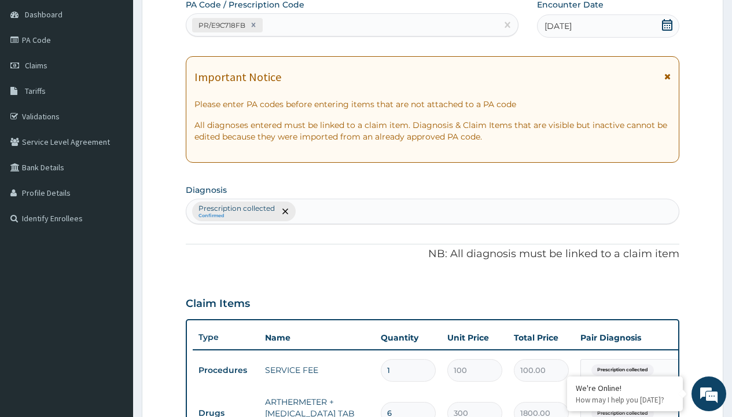
type input "prescription collected"
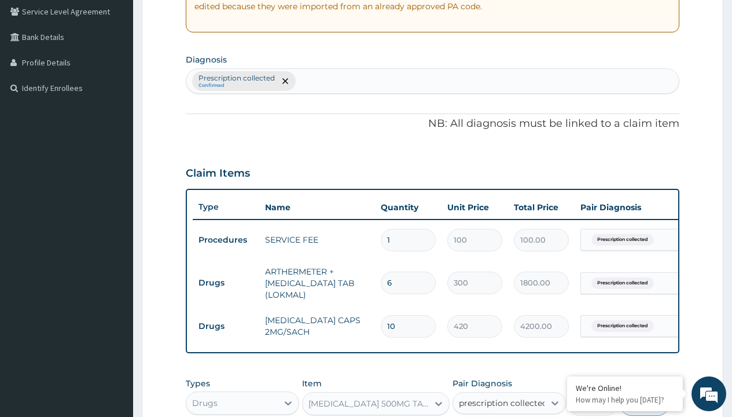
checkbox input "true"
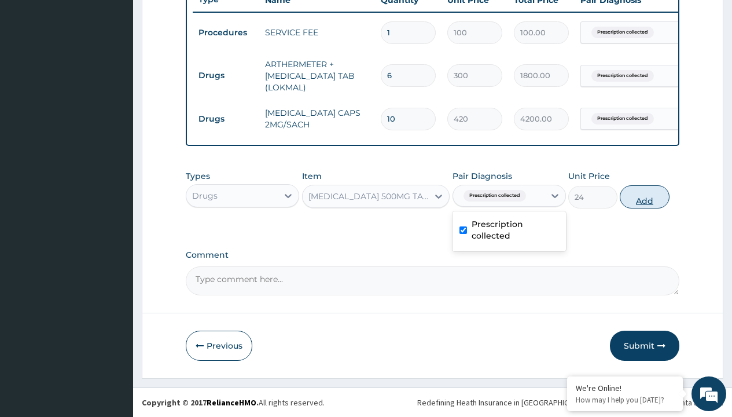
click at [645, 196] on button "Add" at bounding box center [644, 196] width 49 height 23
type input "0"
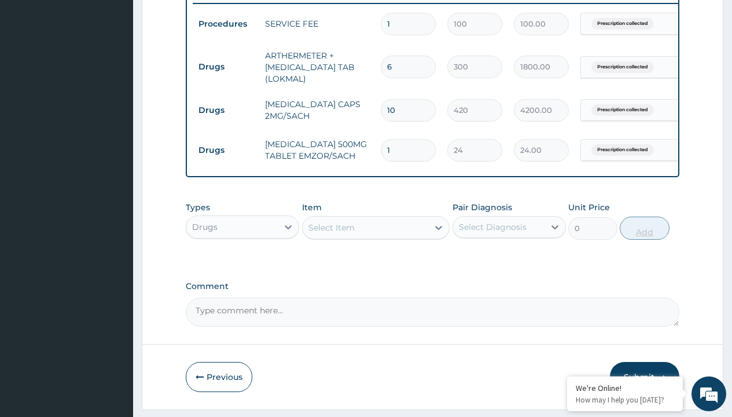
type input "24"
type input "576.00"
type input "24"
click at [226, 67] on td "Drugs" at bounding box center [226, 66] width 67 height 21
type input "drugs"
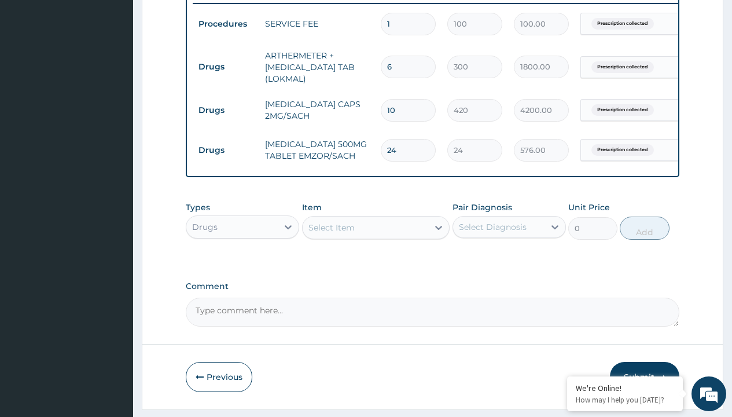
scroll to position [0, 0]
click at [243, 264] on div "Drugs" at bounding box center [242, 255] width 113 height 21
click at [331, 233] on div "Select Item" at bounding box center [332, 228] width 46 height 12
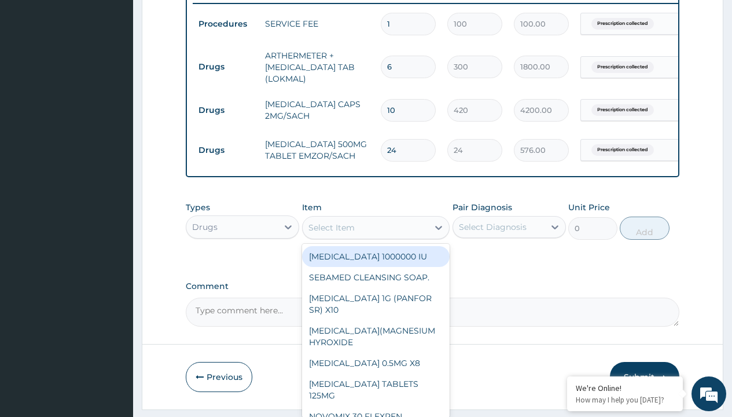
type input "amoxicillin/clavulanate 625mg (aquaclav)"
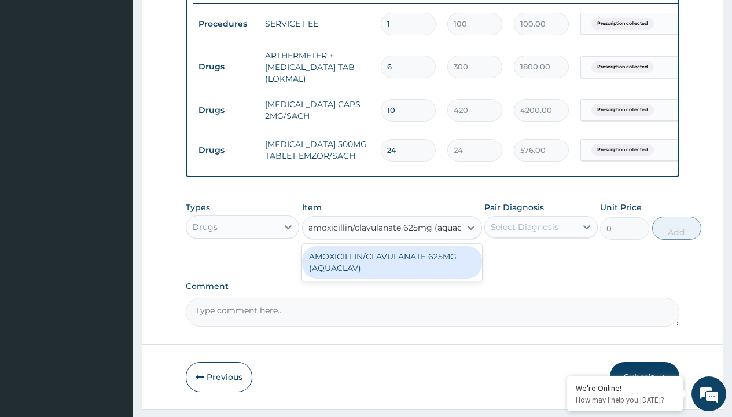
click at [392, 270] on div "AMOXICILLIN/CLAVULANATE 625MG (AQUACLAV)" at bounding box center [392, 262] width 180 height 32
type input "428.6000061035156"
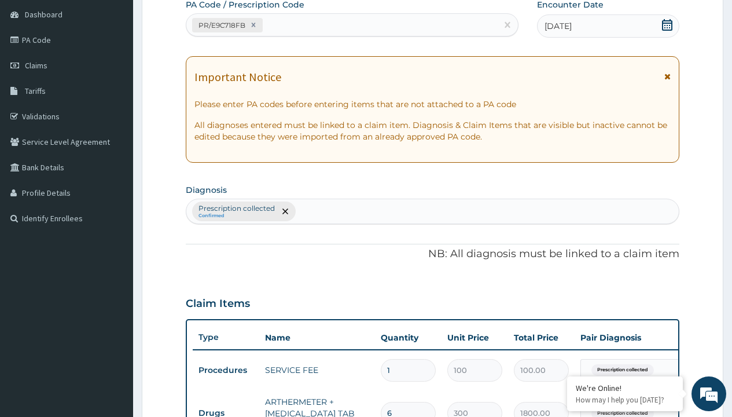
type input "prescription collected"
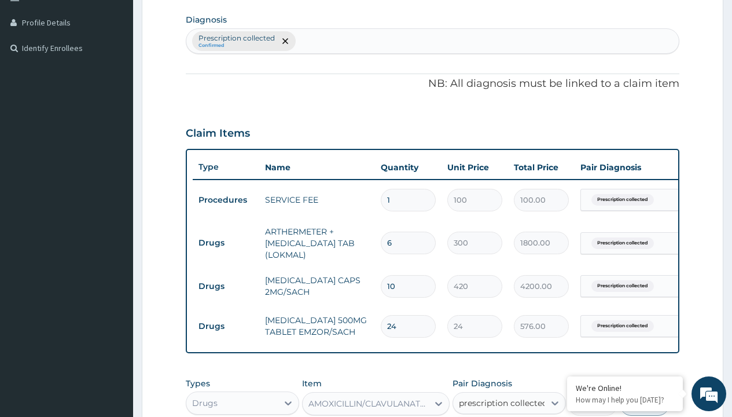
checkbox input "true"
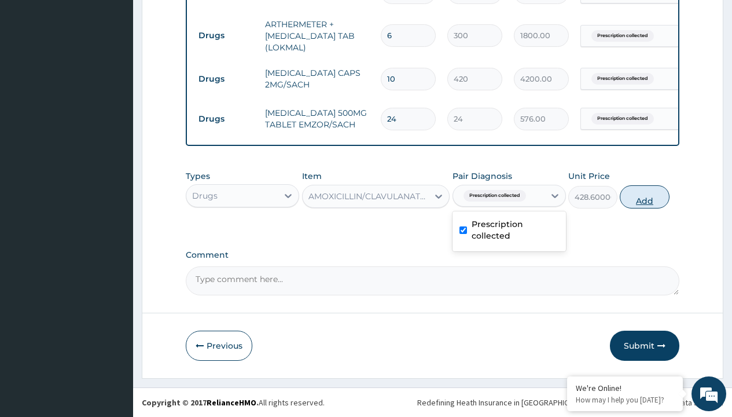
click at [645, 196] on button "Add" at bounding box center [644, 196] width 49 height 23
type input "0"
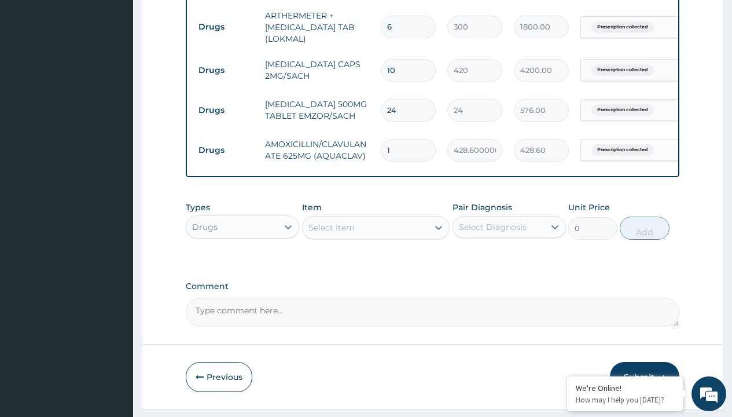
type input "14"
type input "6000.40"
type input "14"
click at [226, 27] on td "Drugs" at bounding box center [226, 26] width 67 height 21
type input "drugs"
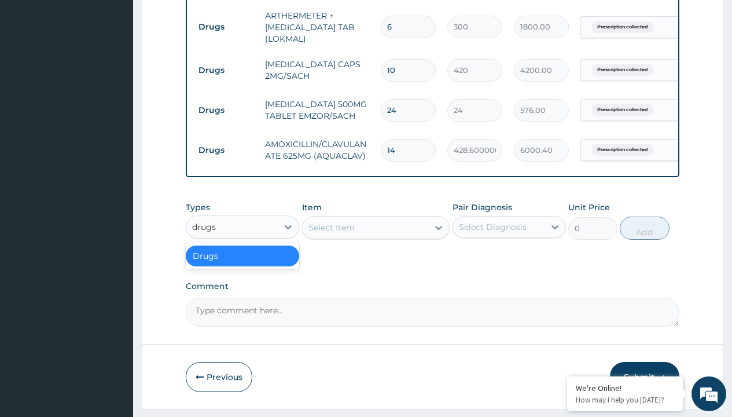
click at [243, 264] on div "Drugs" at bounding box center [242, 255] width 113 height 21
click at [331, 233] on div "Select Item" at bounding box center [332, 228] width 46 height 12
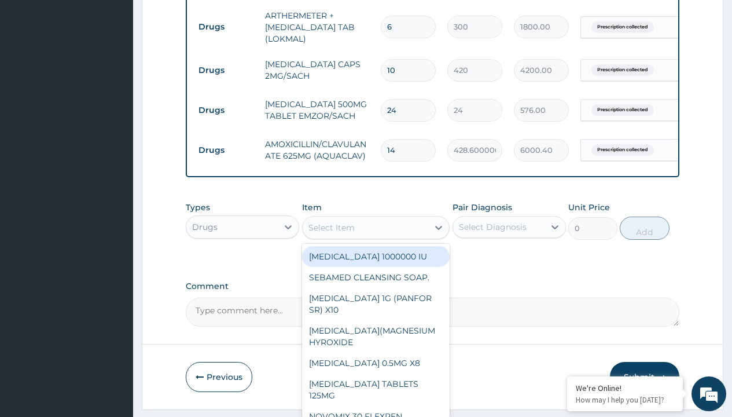
type input "loratadine 10mg by afrab/sach"
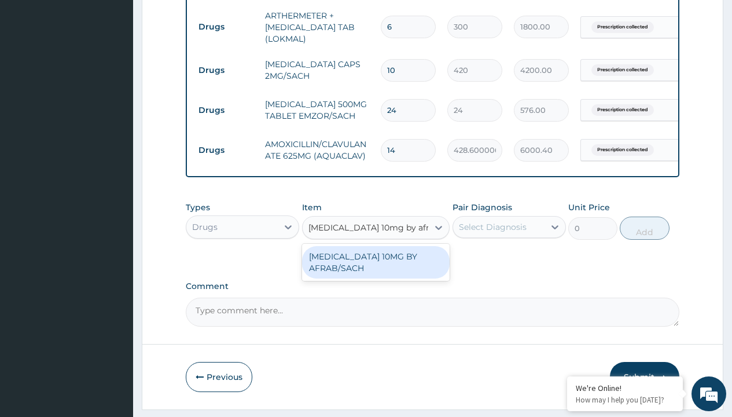
click at [376, 270] on div "LORATADINE 10MG BY AFRAB/SACH" at bounding box center [376, 262] width 148 height 32
type input "70"
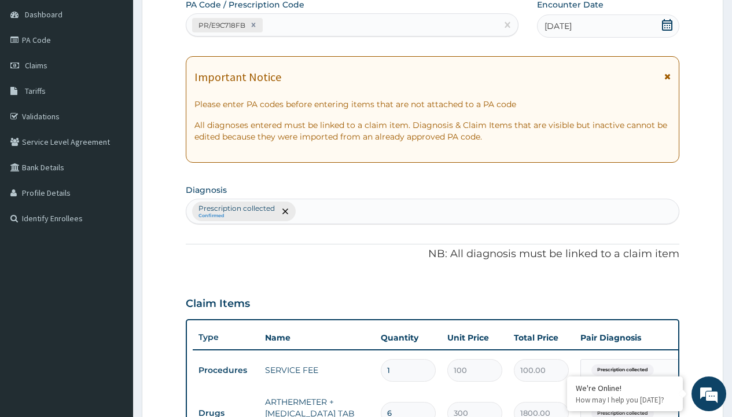
type input "prescription collected"
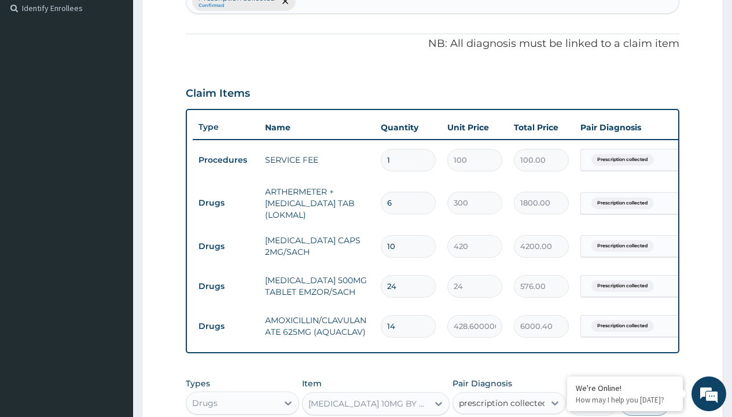
checkbox input "true"
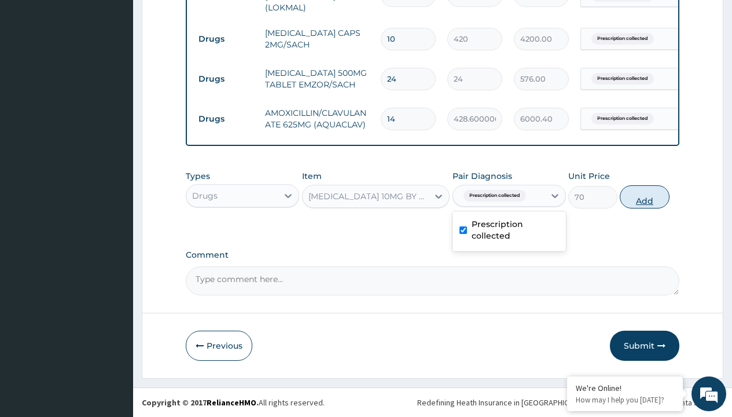
click at [645, 196] on button "Add" at bounding box center [644, 196] width 49 height 23
type input "0"
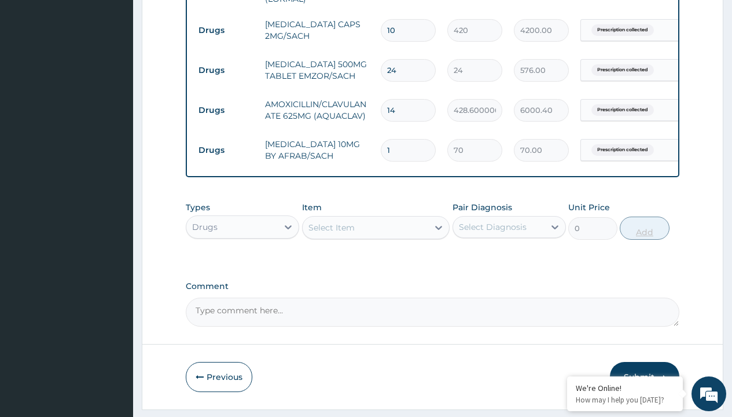
type input "10"
type input "700.00"
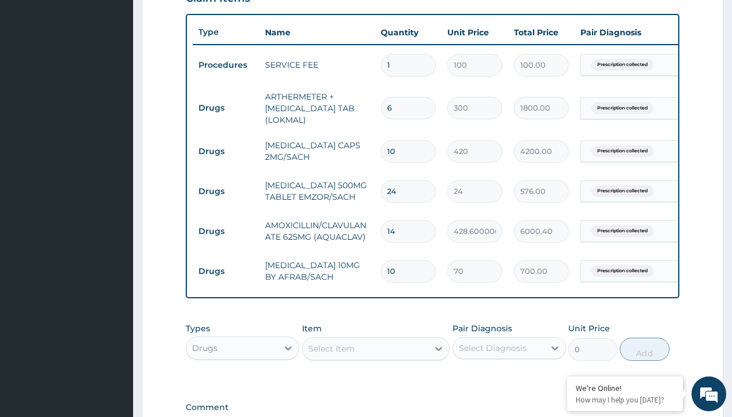
scroll to position [417, 0]
type input "10"
click at [406, 155] on input "10" at bounding box center [408, 151] width 55 height 23
type input "1"
type input "420.00"
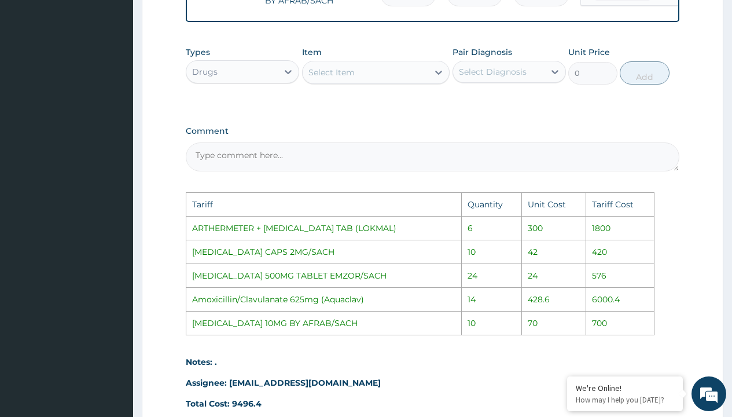
scroll to position [821, 0]
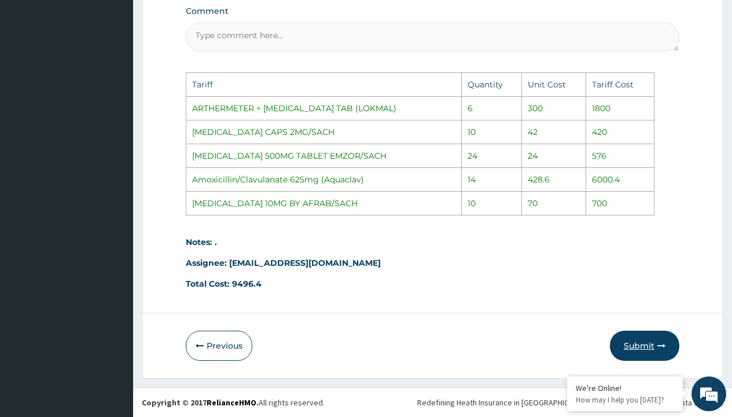
type input "1"
click at [634, 344] on button "Submit" at bounding box center [644, 346] width 69 height 30
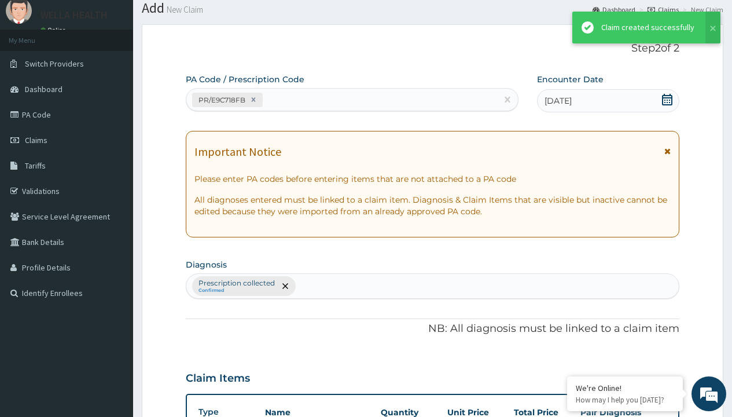
scroll to position [578, 0]
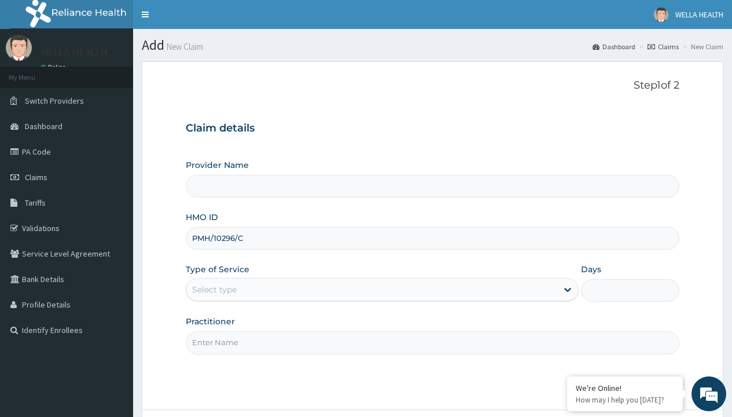
type input "PMH/10296/C"
type input "WellaHealth"
type input "WellaHealth(TELEMEDICINE)"
type input "WellaHealth"
click at [214, 289] on div "Select type" at bounding box center [214, 290] width 45 height 12
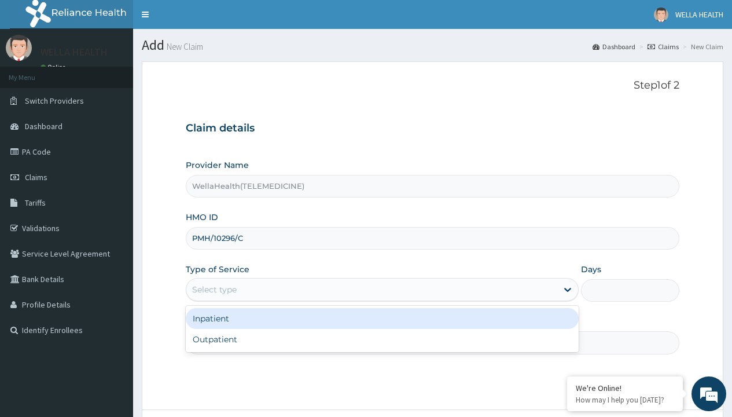
click at [382, 339] on div "Outpatient" at bounding box center [382, 339] width 393 height 21
type input "1"
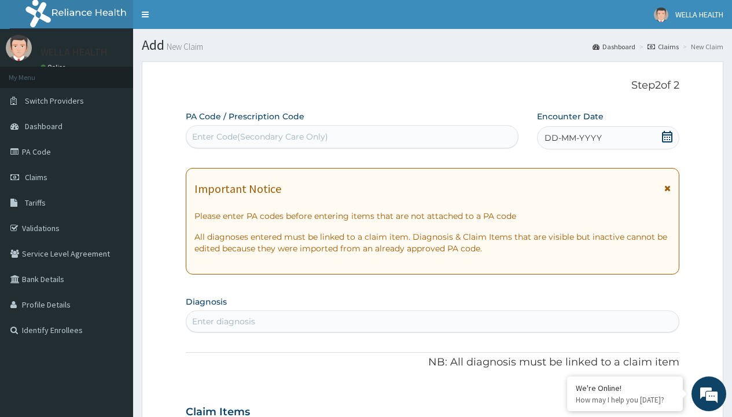
scroll to position [97, 0]
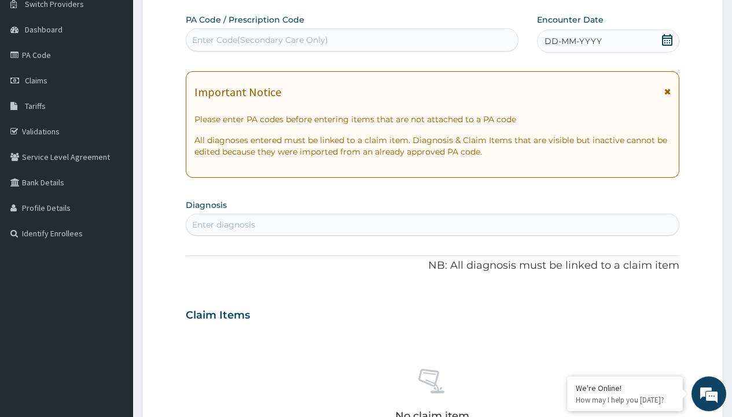
click at [572, 41] on span "DD-MM-YYYY" at bounding box center [573, 41] width 57 height 12
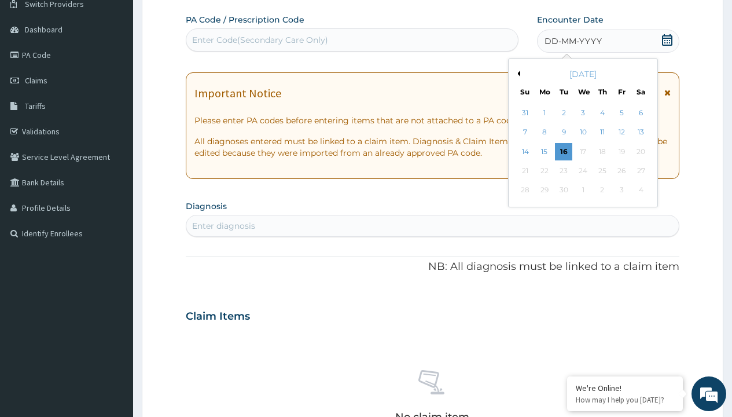
click at [517, 74] on button "Previous Month" at bounding box center [518, 74] width 6 height 6
click at [544, 171] on div "18" at bounding box center [544, 170] width 17 height 17
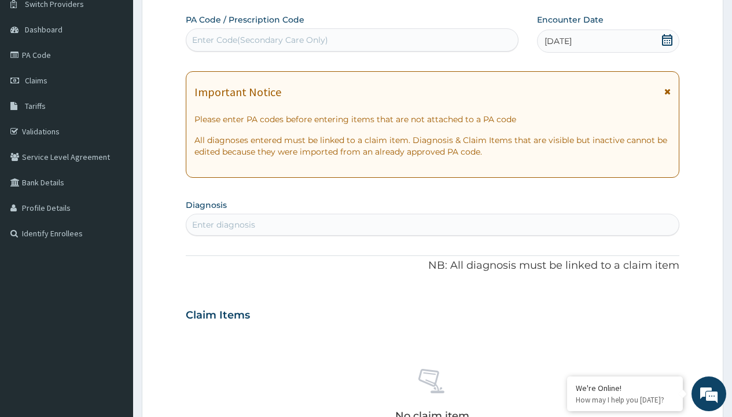
click at [259, 40] on div "Enter Code(Secondary Care Only)" at bounding box center [260, 40] width 136 height 12
type input "PR/A02F9E07"
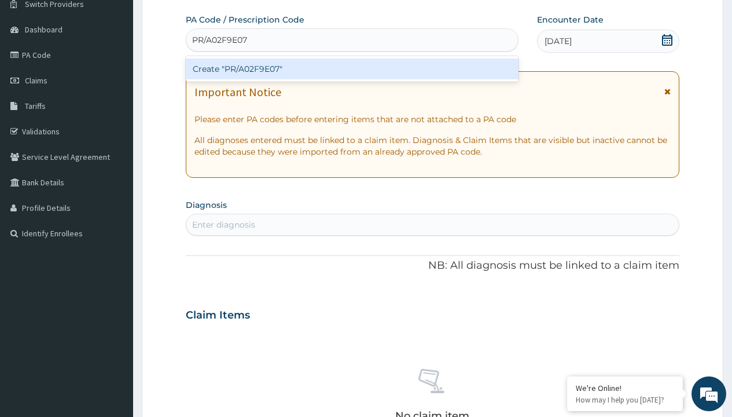
click at [352, 69] on div "Create "PR/A02F9E07"" at bounding box center [352, 68] width 332 height 21
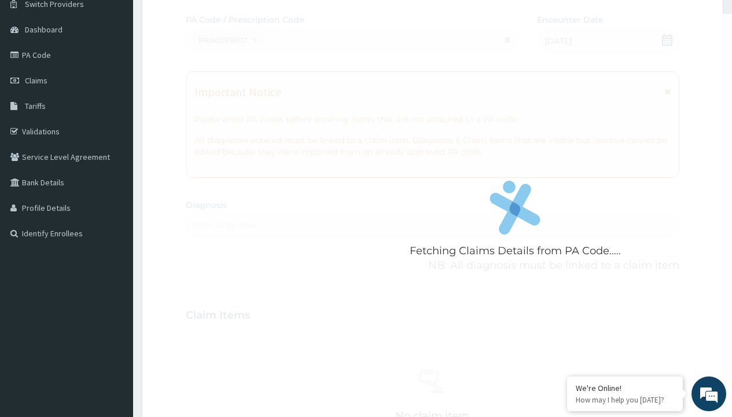
click at [223, 225] on div "Enter diagnosis" at bounding box center [223, 225] width 63 height 12
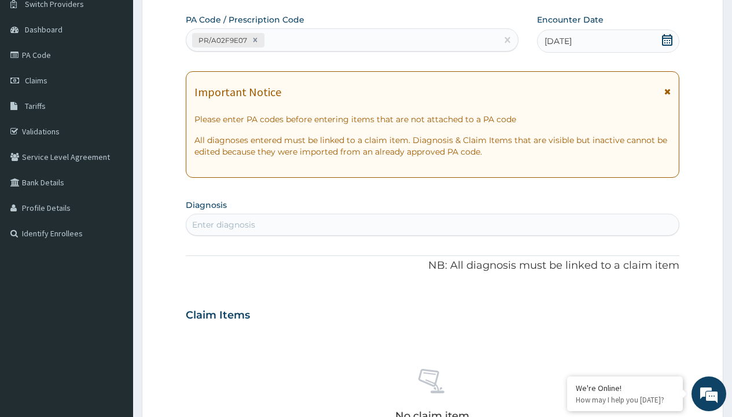
type input "prescription collected"
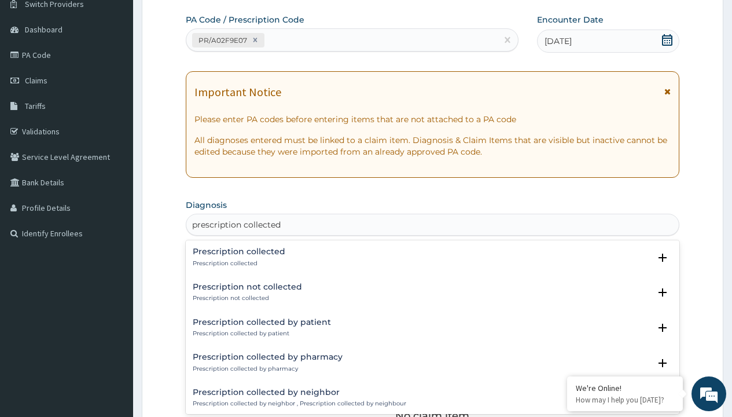
click at [237, 263] on p "Prescription collected" at bounding box center [239, 263] width 93 height 8
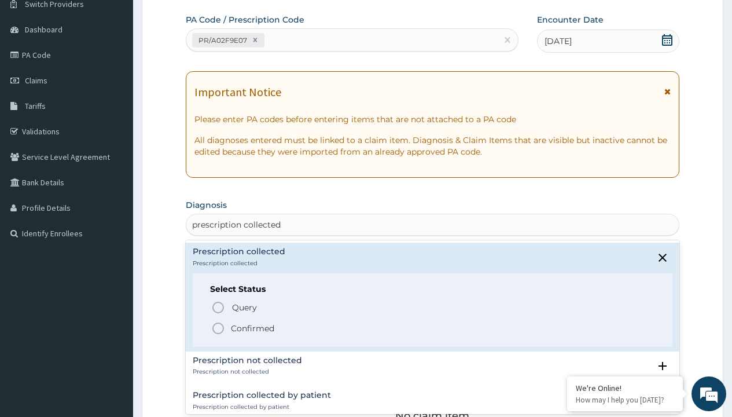
click at [252, 328] on p "Confirmed" at bounding box center [252, 328] width 43 height 12
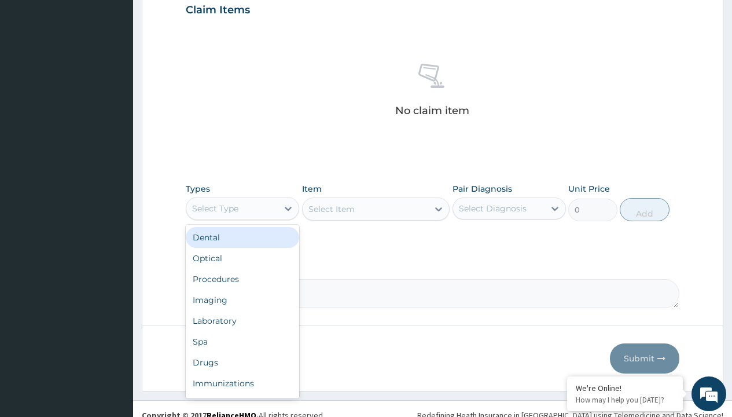
type input "procedures"
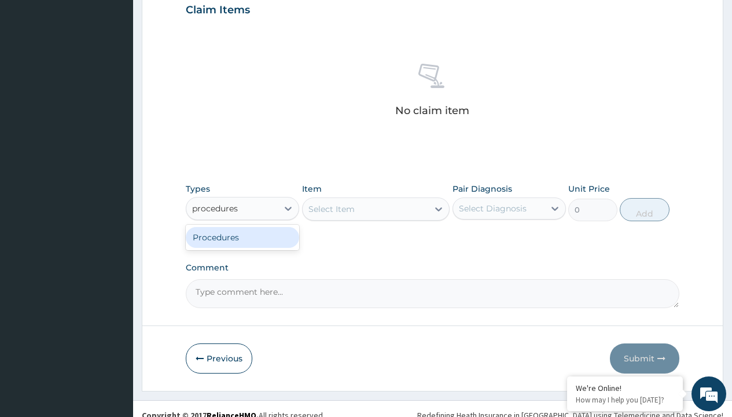
scroll to position [0, 0]
click at [243, 237] on div "Procedures" at bounding box center [242, 237] width 113 height 21
click at [331, 208] on div "Select Item" at bounding box center [332, 209] width 46 height 12
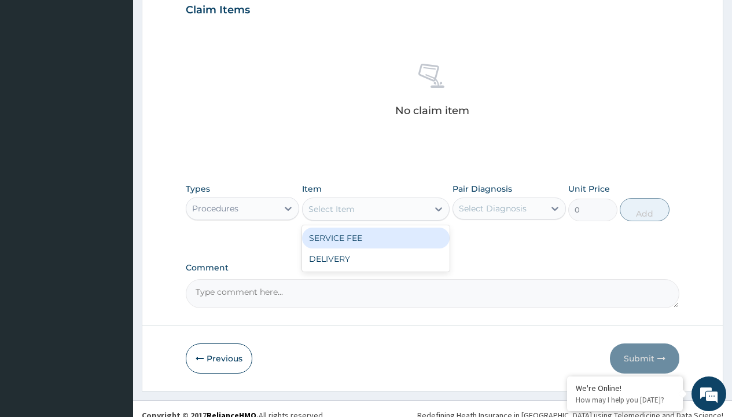
type input "service fee"
click at [376, 237] on div "SERVICE FEE" at bounding box center [376, 237] width 148 height 21
type input "100"
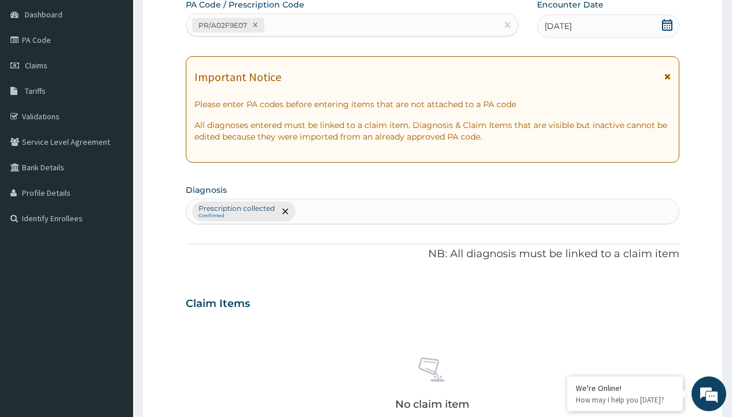
scroll to position [202, 0]
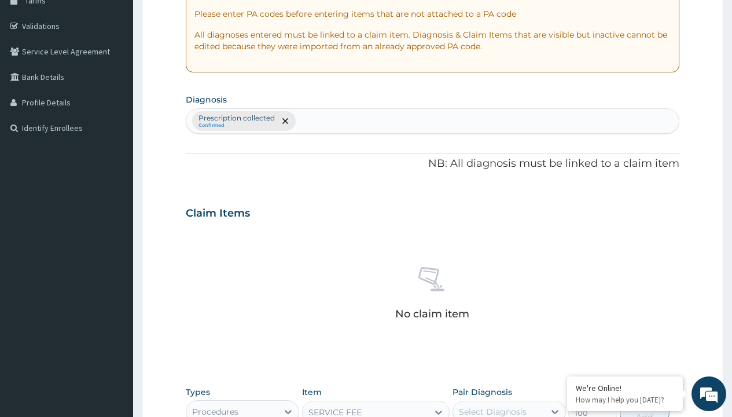
type input "prescription collected"
checkbox input "true"
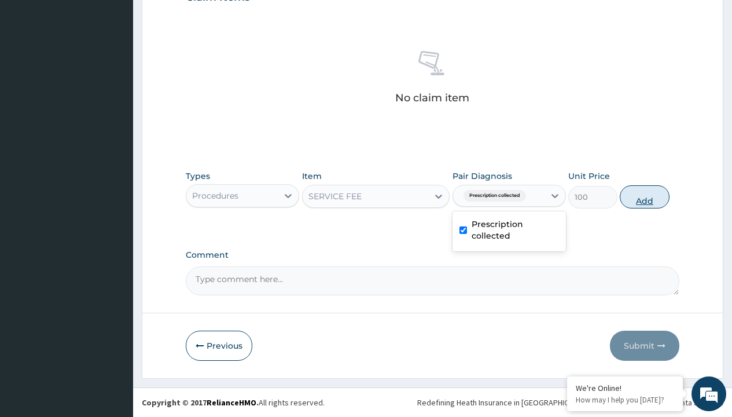
click at [645, 196] on button "Add" at bounding box center [644, 196] width 49 height 23
type input "0"
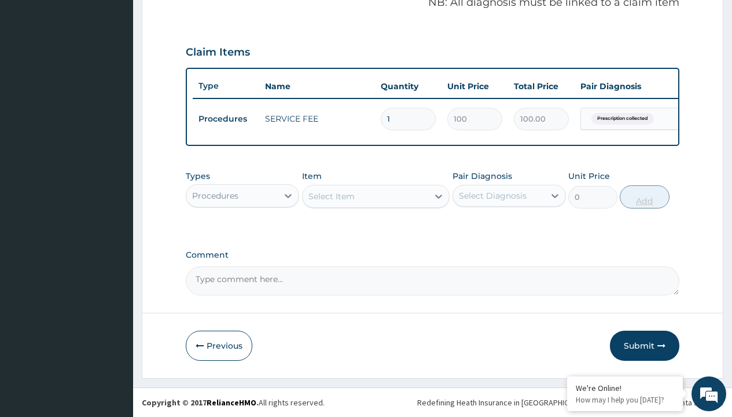
scroll to position [372, 0]
click at [215, 195] on div "Procedures" at bounding box center [215, 196] width 46 height 12
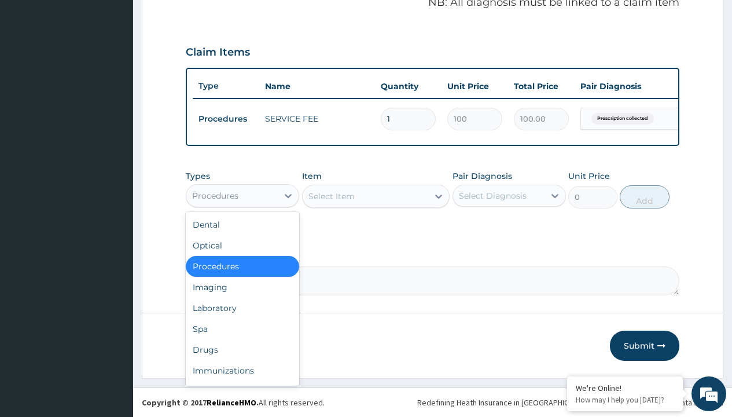
type input "drugs"
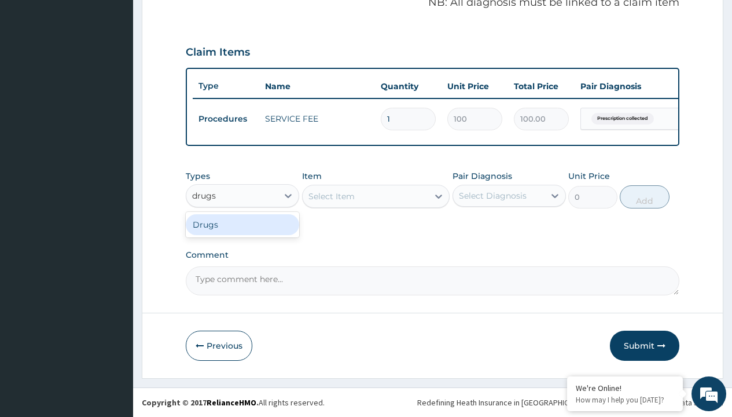
scroll to position [0, 0]
click at [243, 224] on div "Drugs" at bounding box center [242, 224] width 113 height 21
click at [331, 196] on div "Select Item" at bounding box center [376, 196] width 148 height 23
type input "amoxicillin suspension emmox/bott"
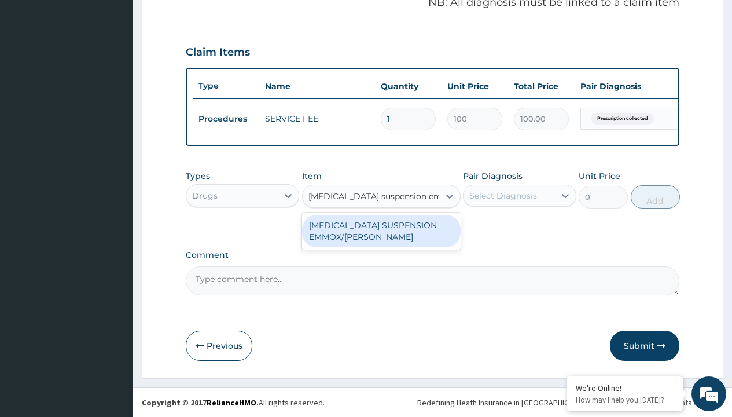
click at [381, 230] on div "AMOXICILLIN SUSPENSION EMMOX/BOTT" at bounding box center [381, 231] width 159 height 32
type input "1995"
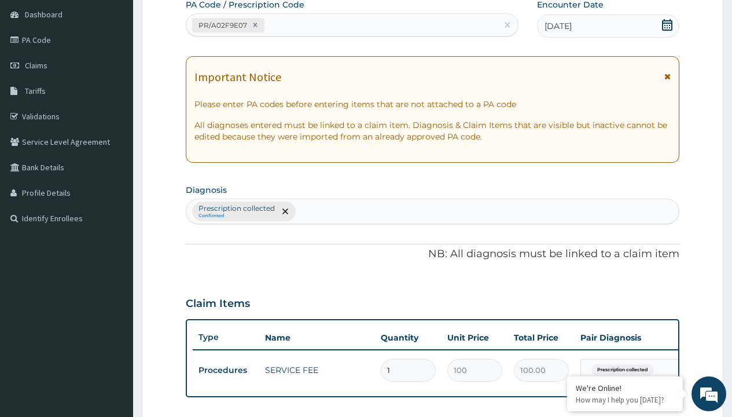
type input "prescription collected"
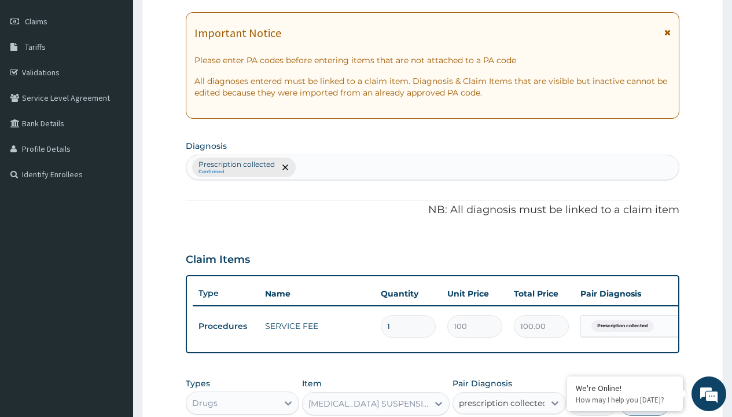
checkbox input "true"
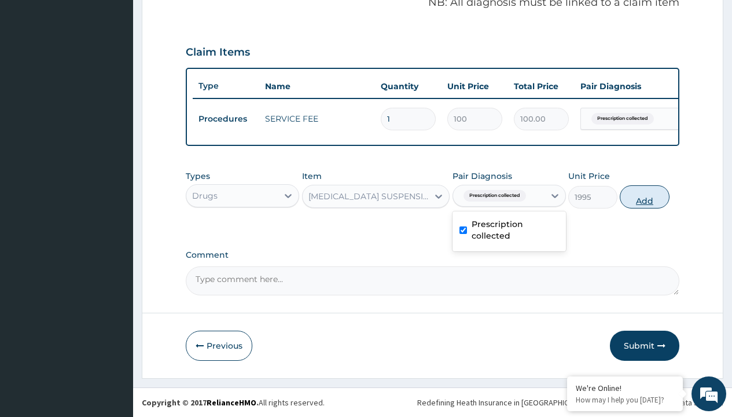
click at [645, 196] on button "Add" at bounding box center [644, 196] width 49 height 23
type input "0"
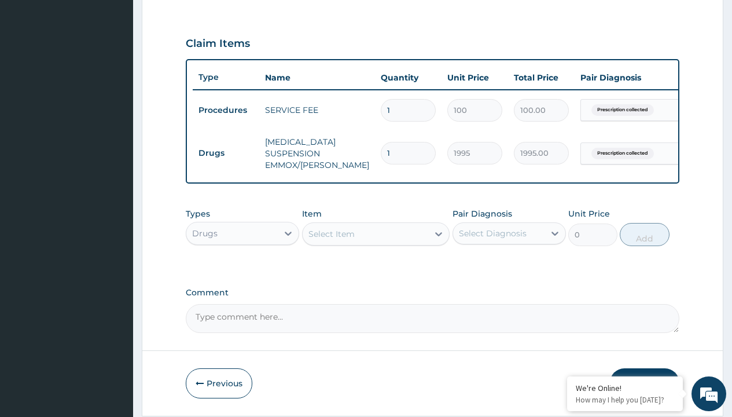
click at [226, 153] on td "Drugs" at bounding box center [226, 152] width 67 height 21
type input "drugs"
click at [243, 270] on div "Drugs" at bounding box center [242, 262] width 113 height 21
click at [331, 240] on div "Select Item" at bounding box center [332, 234] width 46 height 12
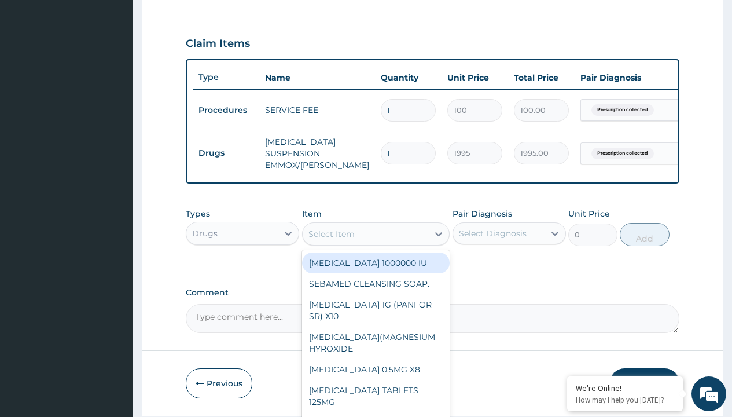
type input "artemether + lumefantrine 20/120 lumartem x24"
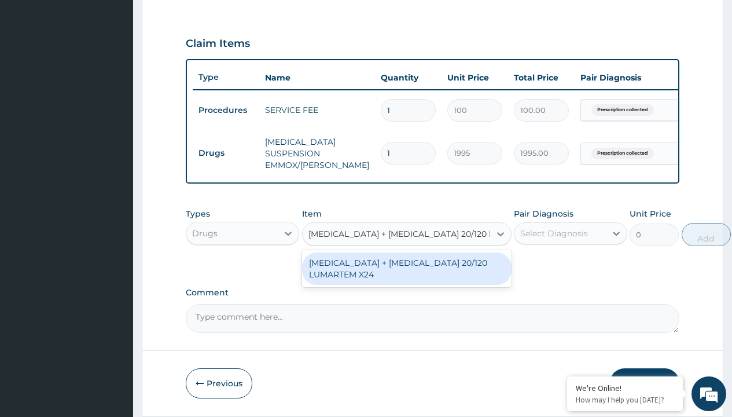
click at [406, 277] on div "ARTEMETHER + LUMEFANTRINE 20/120 LUMARTEM X24" at bounding box center [407, 268] width 210 height 32
type input "121.9000015258789"
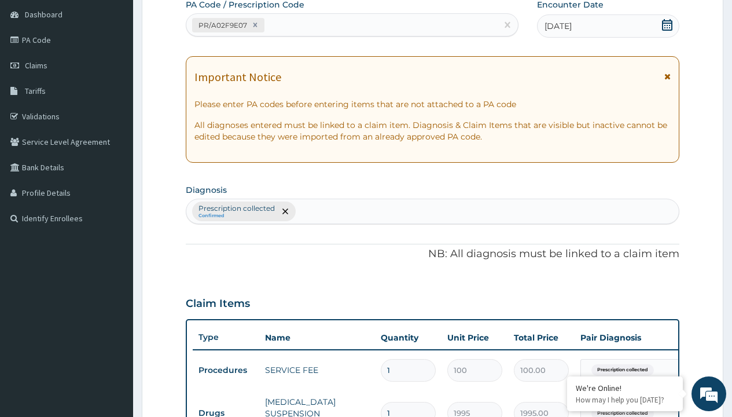
type input "prescription collected"
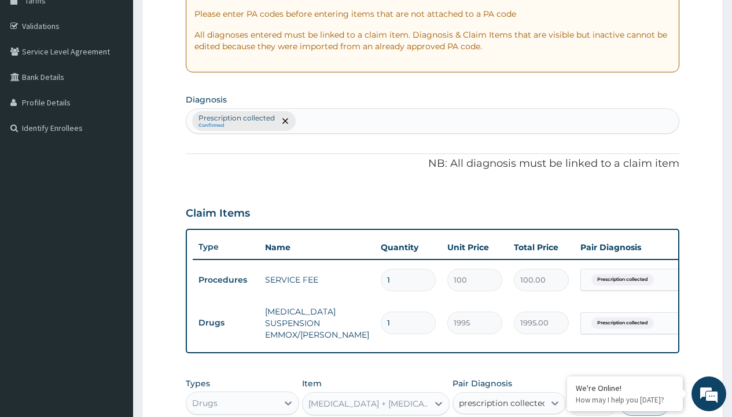
checkbox input "true"
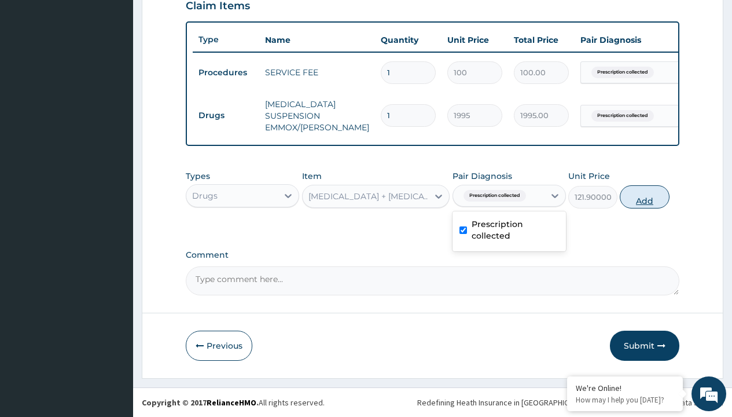
click at [645, 196] on button "Add" at bounding box center [644, 196] width 49 height 23
type input "0"
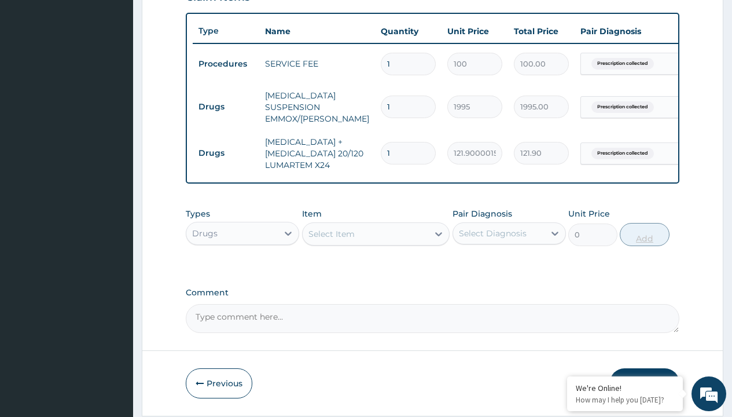
type input "24"
type input "2925.60"
type input "24"
click at [226, 107] on td "Drugs" at bounding box center [226, 106] width 67 height 21
type input "drugs"
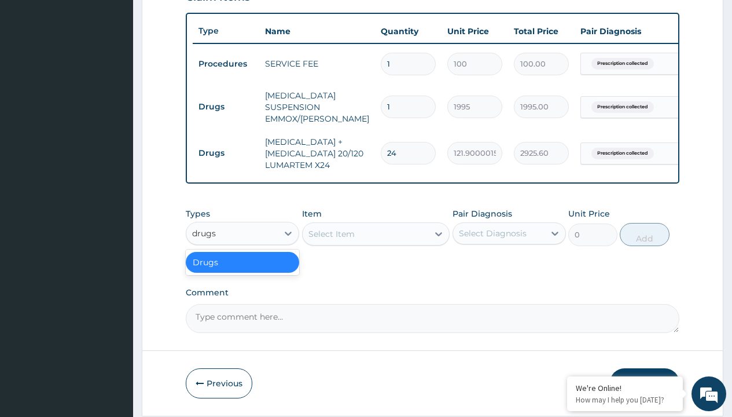
scroll to position [0, 0]
click at [243, 270] on div "Drugs" at bounding box center [242, 262] width 113 height 21
click at [331, 240] on div "Select Item" at bounding box center [332, 234] width 46 height 12
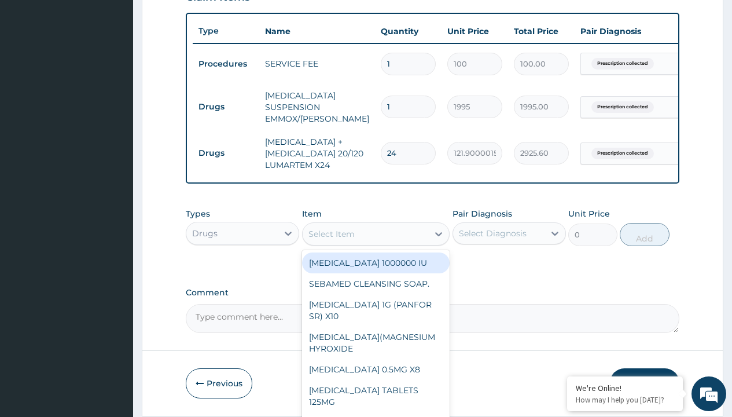
type input "paracetamol syrup avipol/bott"
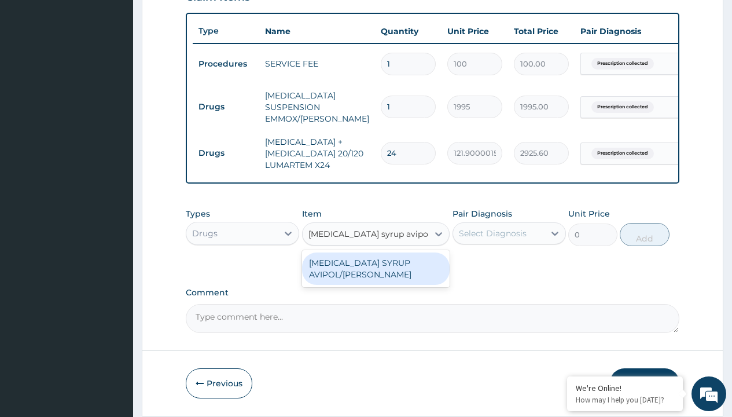
click at [376, 277] on div "PARACETAMOL SYRUP AVIPOL/BOTT" at bounding box center [376, 268] width 148 height 32
type input "1500"
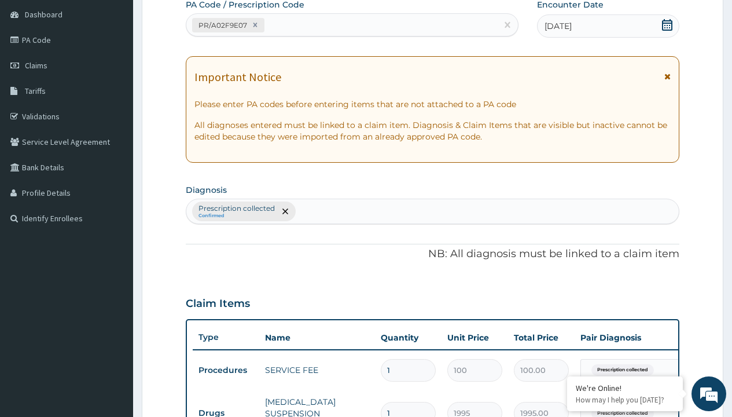
type input "prescription collected"
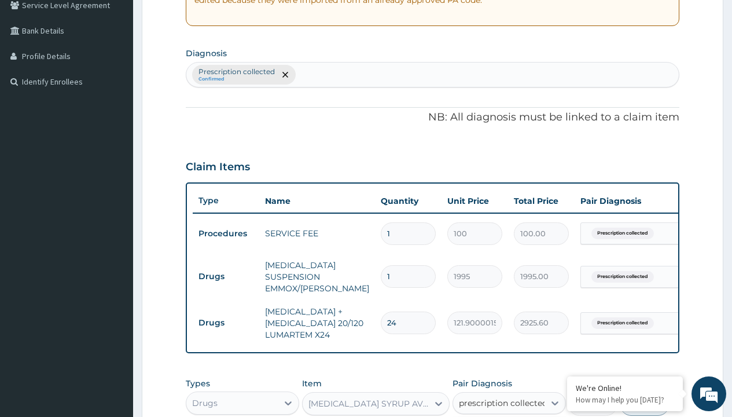
checkbox input "true"
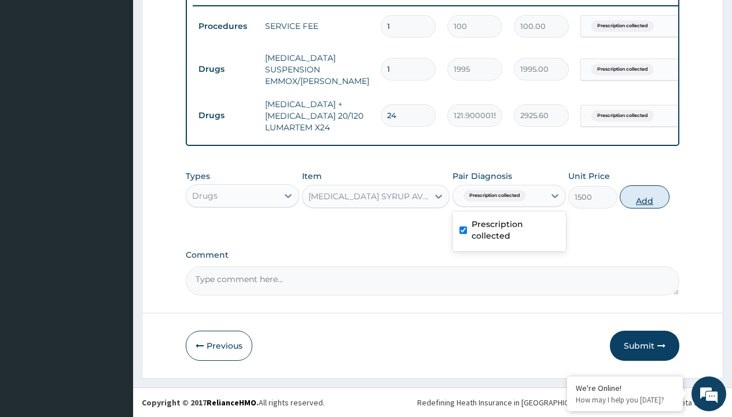
click at [645, 196] on button "Add" at bounding box center [644, 196] width 49 height 23
type input "0"
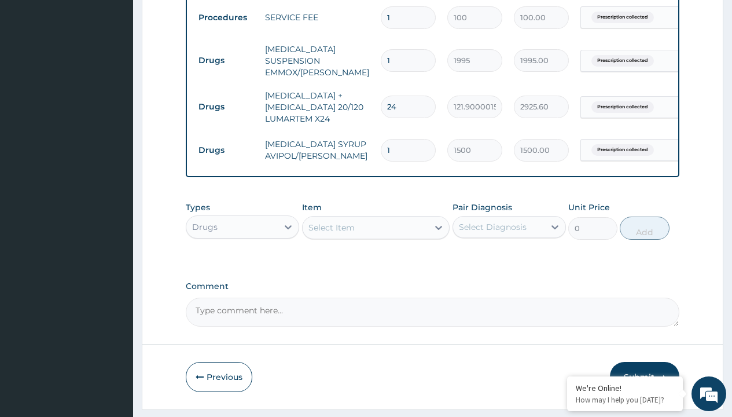
click at [226, 60] on td "Drugs" at bounding box center [226, 60] width 67 height 21
type input "drugs"
click at [243, 264] on div "Drugs" at bounding box center [242, 255] width 113 height 21
click at [331, 233] on div "Select Item" at bounding box center [332, 228] width 46 height 12
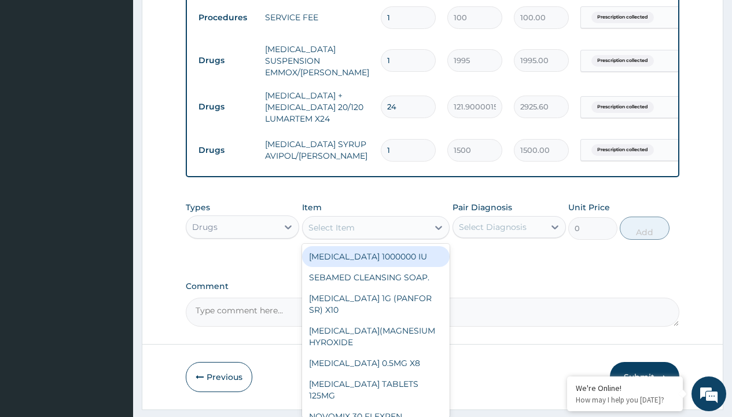
type input "cetirizine syrup"
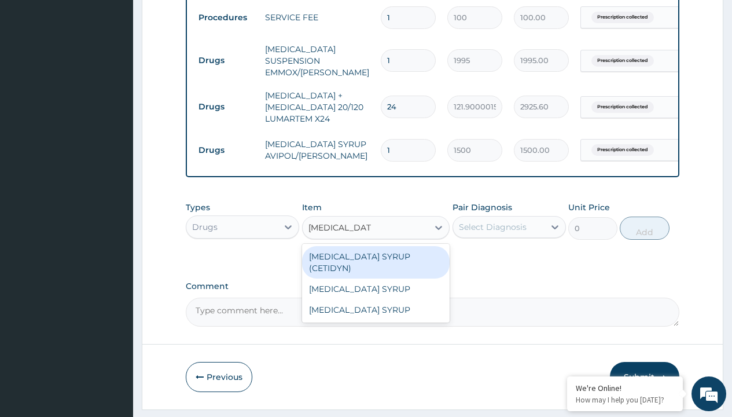
click at [376, 265] on div "CETIRIZINE SYRUP (CETIDYN)" at bounding box center [376, 262] width 148 height 32
type input "2200"
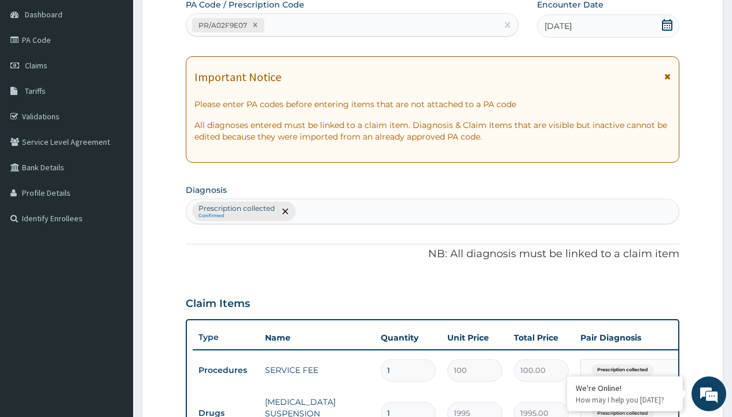
type input "prescription collected"
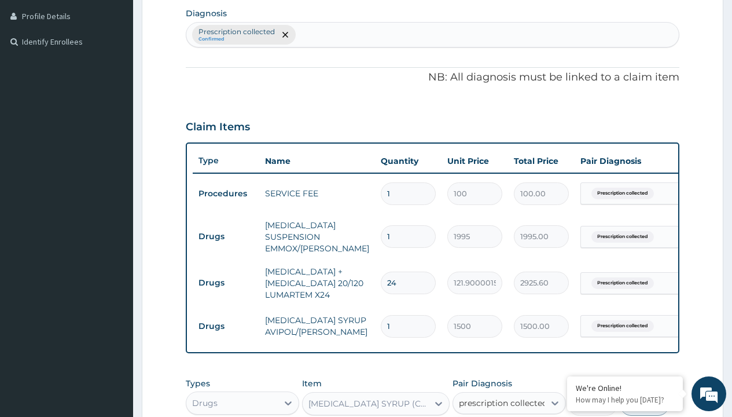
checkbox input "true"
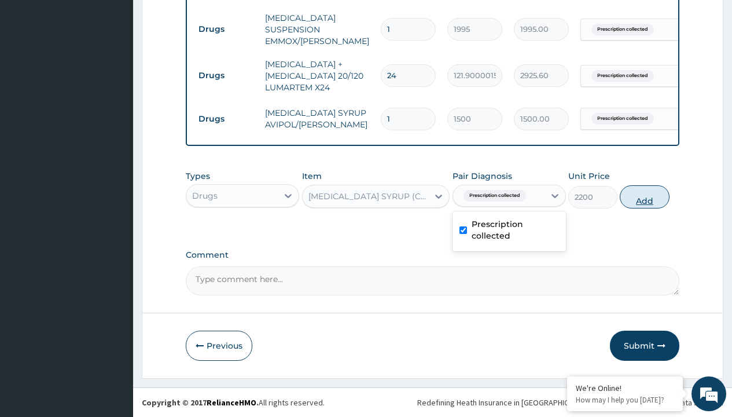
click at [645, 196] on button "Add" at bounding box center [644, 196] width 49 height 23
type input "0"
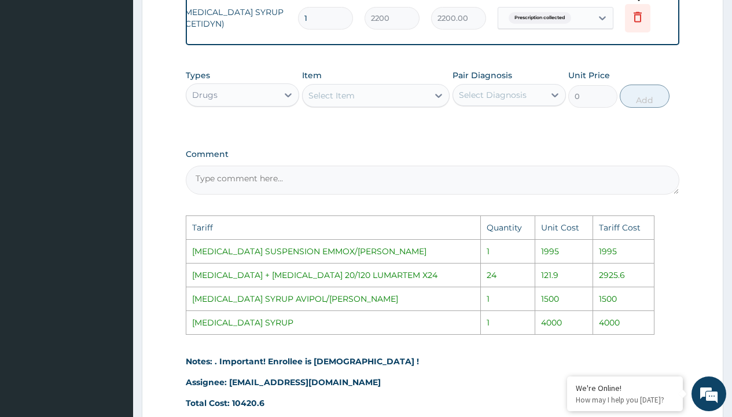
click at [643, 23] on icon at bounding box center [638, 17] width 14 height 14
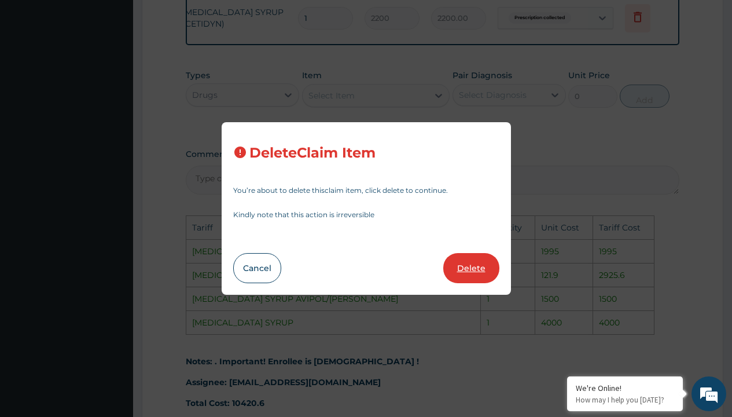
click at [479, 267] on button "Delete" at bounding box center [471, 268] width 56 height 30
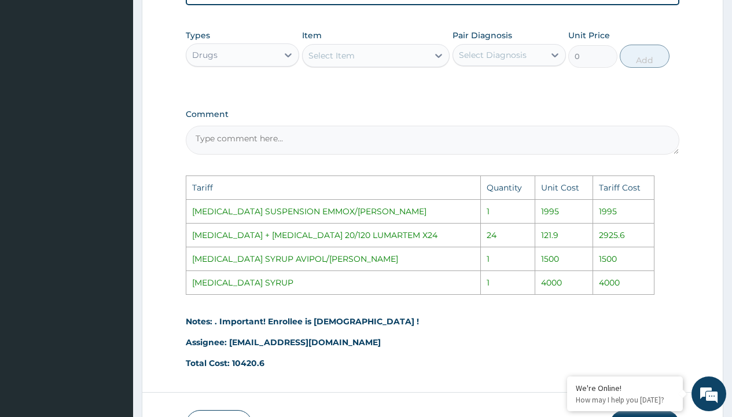
click at [399, 65] on div "Select Item" at bounding box center [366, 55] width 126 height 19
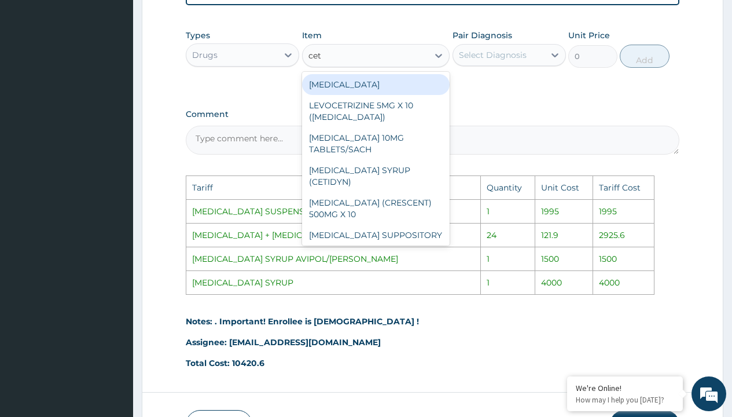
type input "ceti"
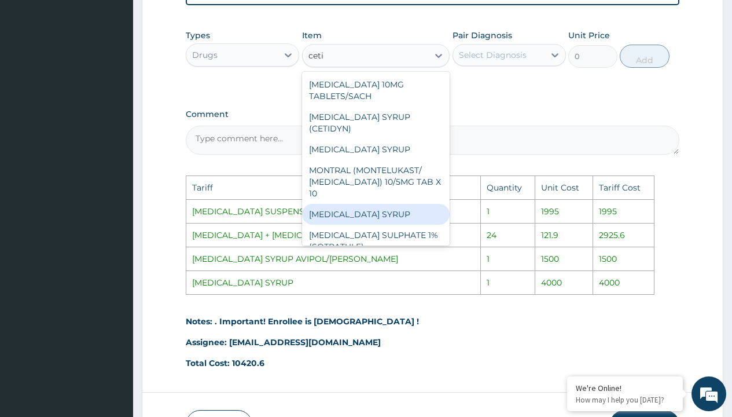
click at [383, 211] on div "CETIRIZINE SYRUP" at bounding box center [376, 214] width 148 height 21
type input "4000"
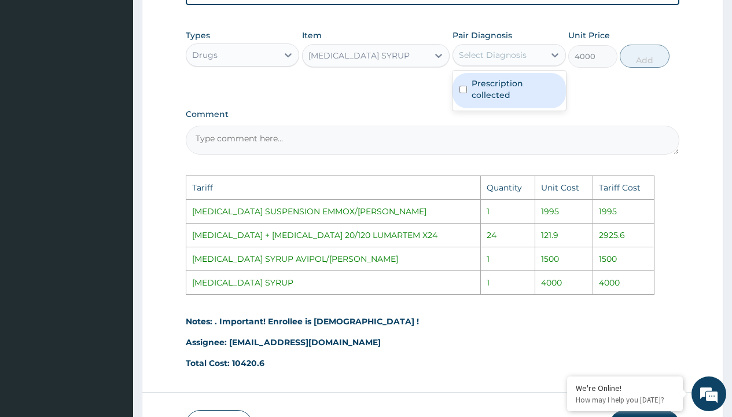
click at [508, 61] on div "Select Diagnosis" at bounding box center [493, 55] width 68 height 12
click at [515, 101] on label "Prescription collected" at bounding box center [515, 89] width 87 height 23
checkbox input "true"
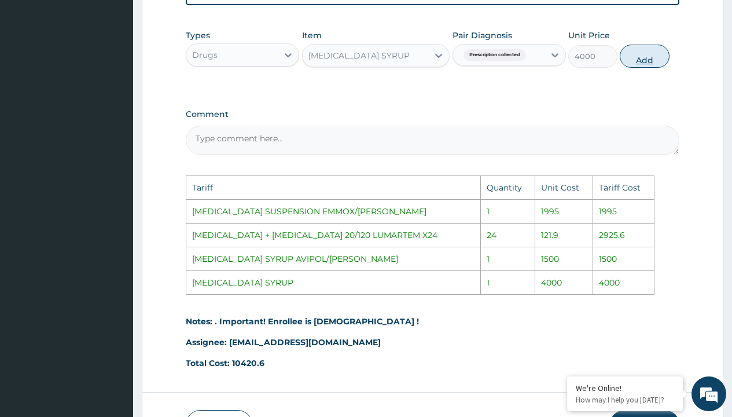
click at [643, 67] on button "Add" at bounding box center [644, 56] width 49 height 23
type input "0"
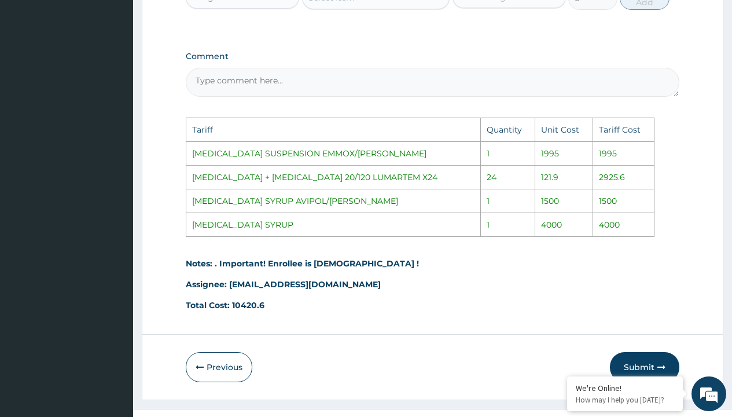
scroll to position [764, 0]
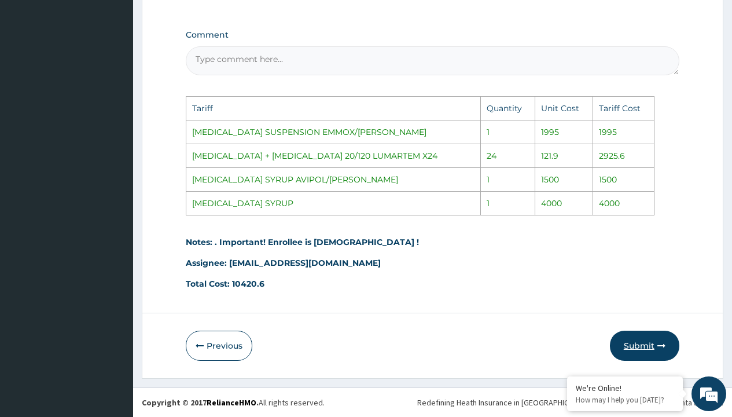
click at [637, 347] on button "Submit" at bounding box center [644, 346] width 69 height 30
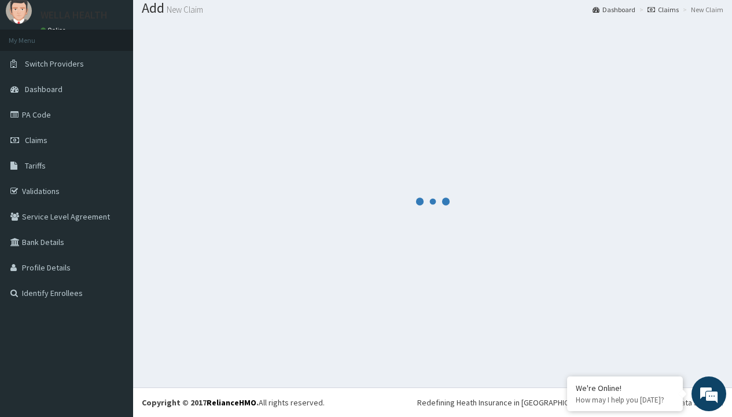
scroll to position [544, 0]
